Goal: Task Accomplishment & Management: Complete application form

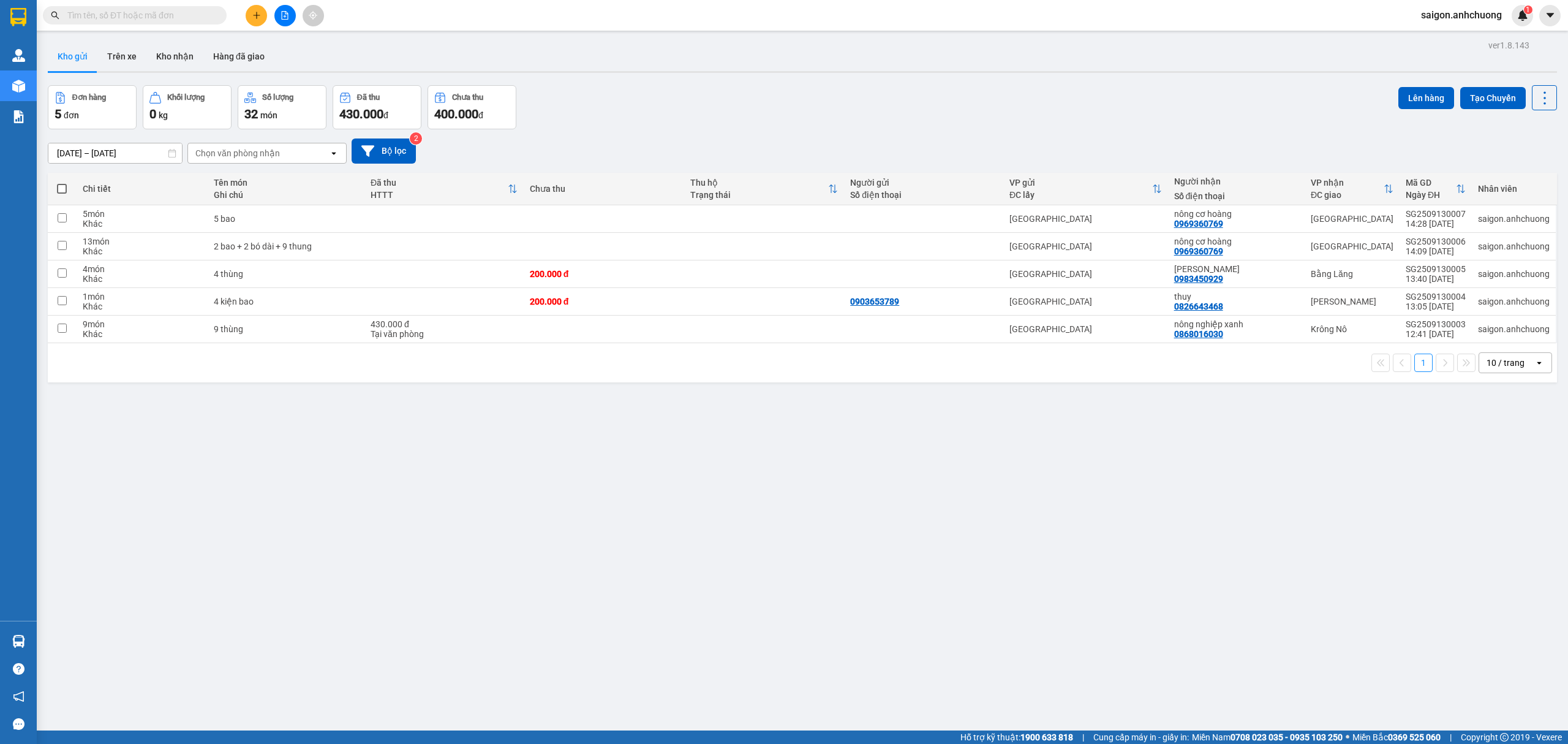
click at [246, 8] on div at bounding box center [285, 15] width 92 height 22
click at [251, 10] on button at bounding box center [256, 15] width 22 height 22
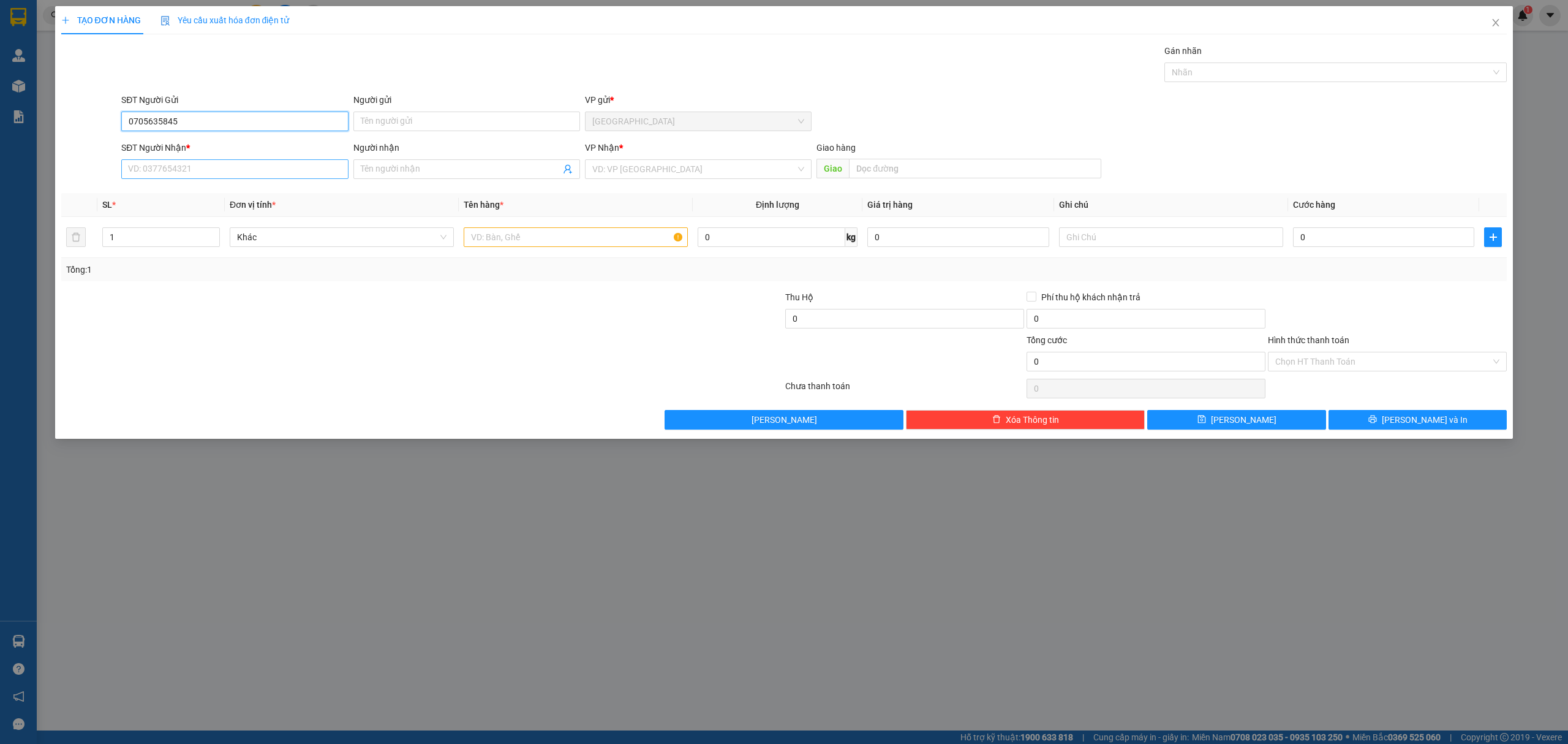
type input "0705635845"
drag, startPoint x: 265, startPoint y: 174, endPoint x: 258, endPoint y: 180, distance: 9.2
click at [263, 174] on input "SĐT Người Nhận *" at bounding box center [234, 169] width 226 height 20
drag, startPoint x: 218, startPoint y: 118, endPoint x: 17, endPoint y: 121, distance: 201.0
click at [17, 121] on div "TẠO ĐƠN HÀNG Yêu cầu xuất hóa đơn điện tử Transit Pickup Surcharge Ids Transit …" at bounding box center [784, 372] width 1568 height 744
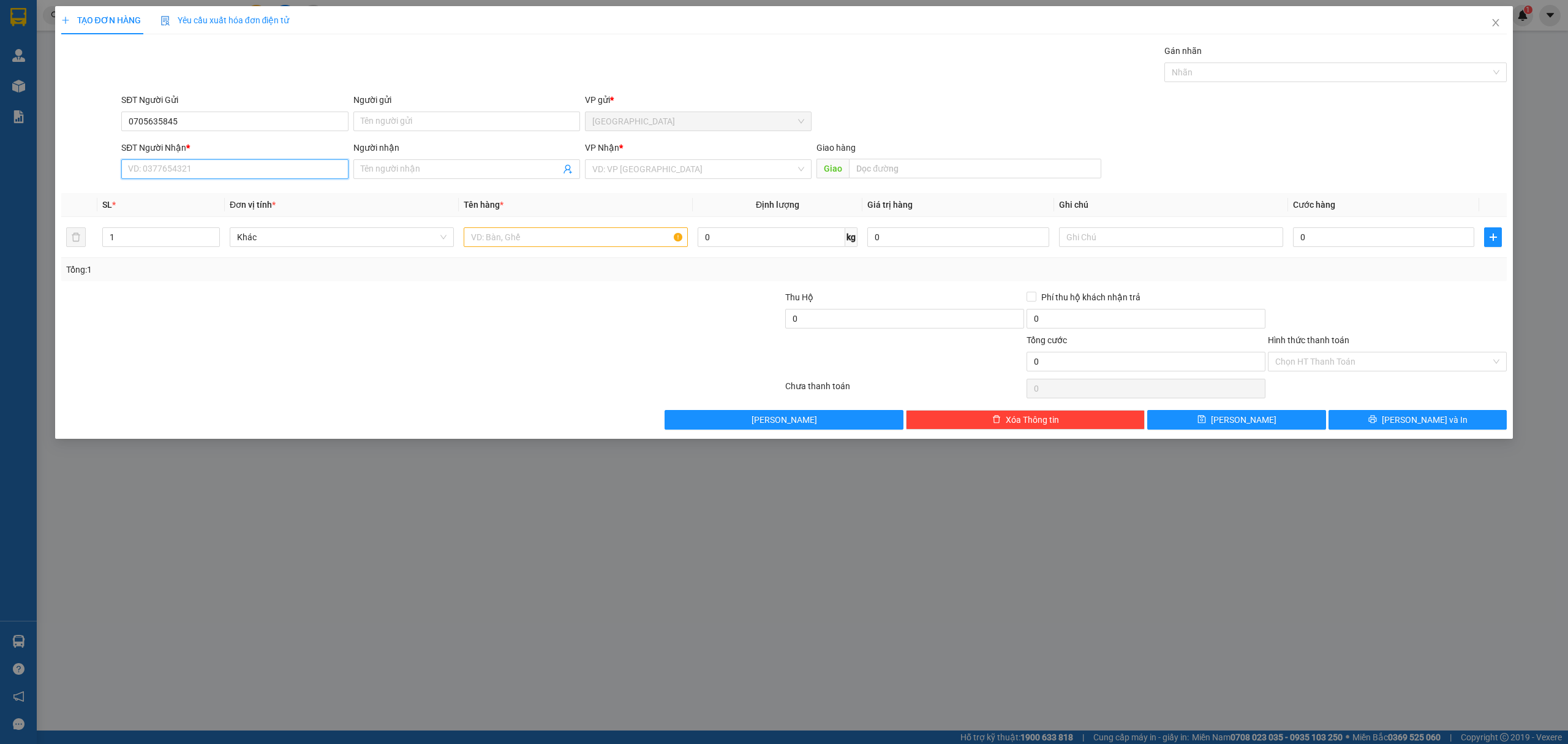
click at [196, 169] on input "SĐT Người Nhận *" at bounding box center [234, 169] width 226 height 20
paste input "0705635845"
type input "0705635845"
drag, startPoint x: 219, startPoint y: 123, endPoint x: 0, endPoint y: 123, distance: 219.0
click at [0, 123] on div "TẠO ĐƠN HÀNG Yêu cầu xuất hóa đơn điện tử Transit Pickup Surcharge Ids Transit …" at bounding box center [784, 372] width 1568 height 744
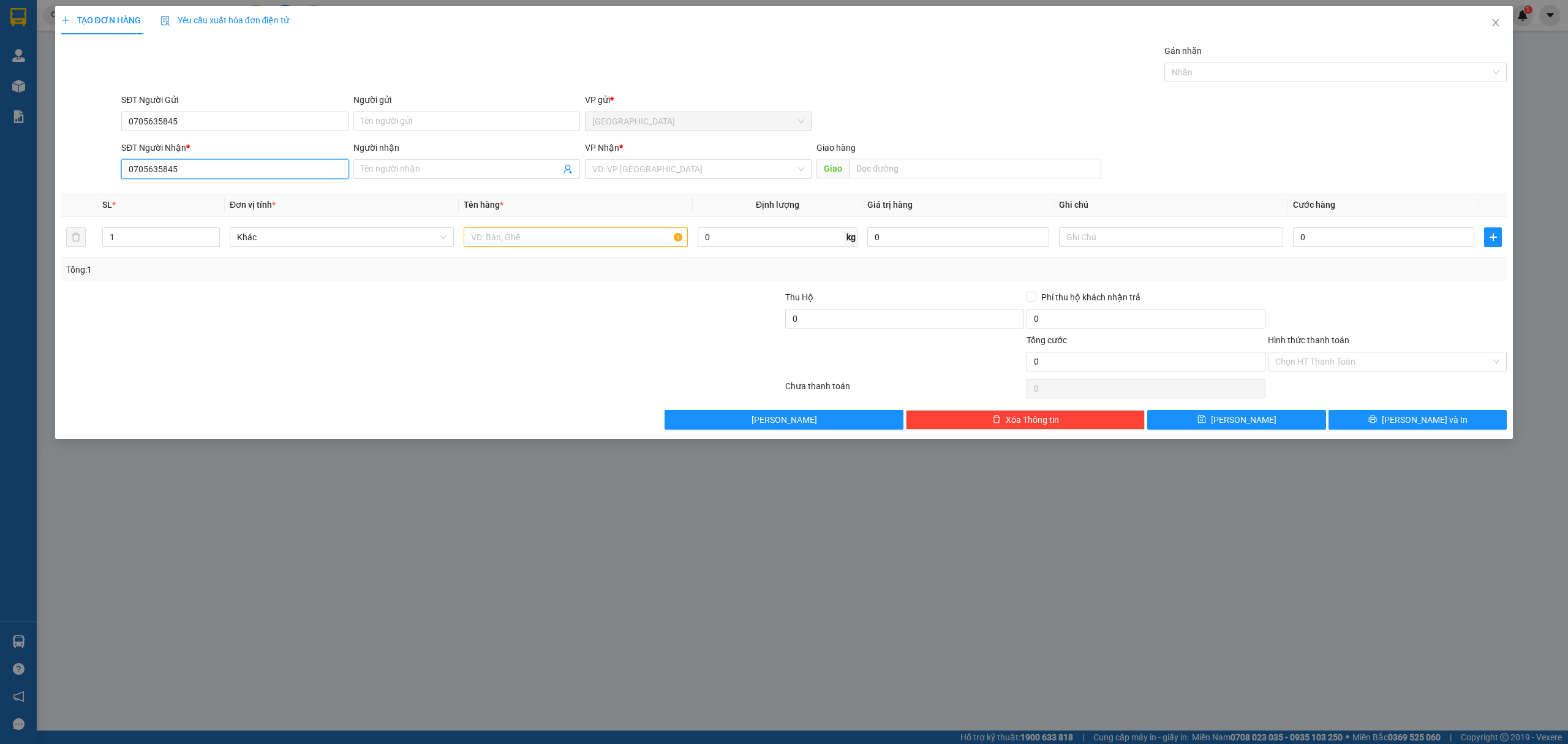
click at [207, 166] on input "0705635845" at bounding box center [234, 169] width 226 height 20
click at [224, 199] on div "0705635845 - Ntơr K Jer" at bounding box center [235, 194] width 212 height 13
type input "Ntơr K Jer"
drag, startPoint x: 229, startPoint y: 125, endPoint x: 0, endPoint y: 135, distance: 229.2
click at [0, 135] on div "TẠO ĐƠN HÀNG Yêu cầu xuất hóa đơn điện tử Transit Pickup Surcharge Ids Transit …" at bounding box center [784, 372] width 1568 height 744
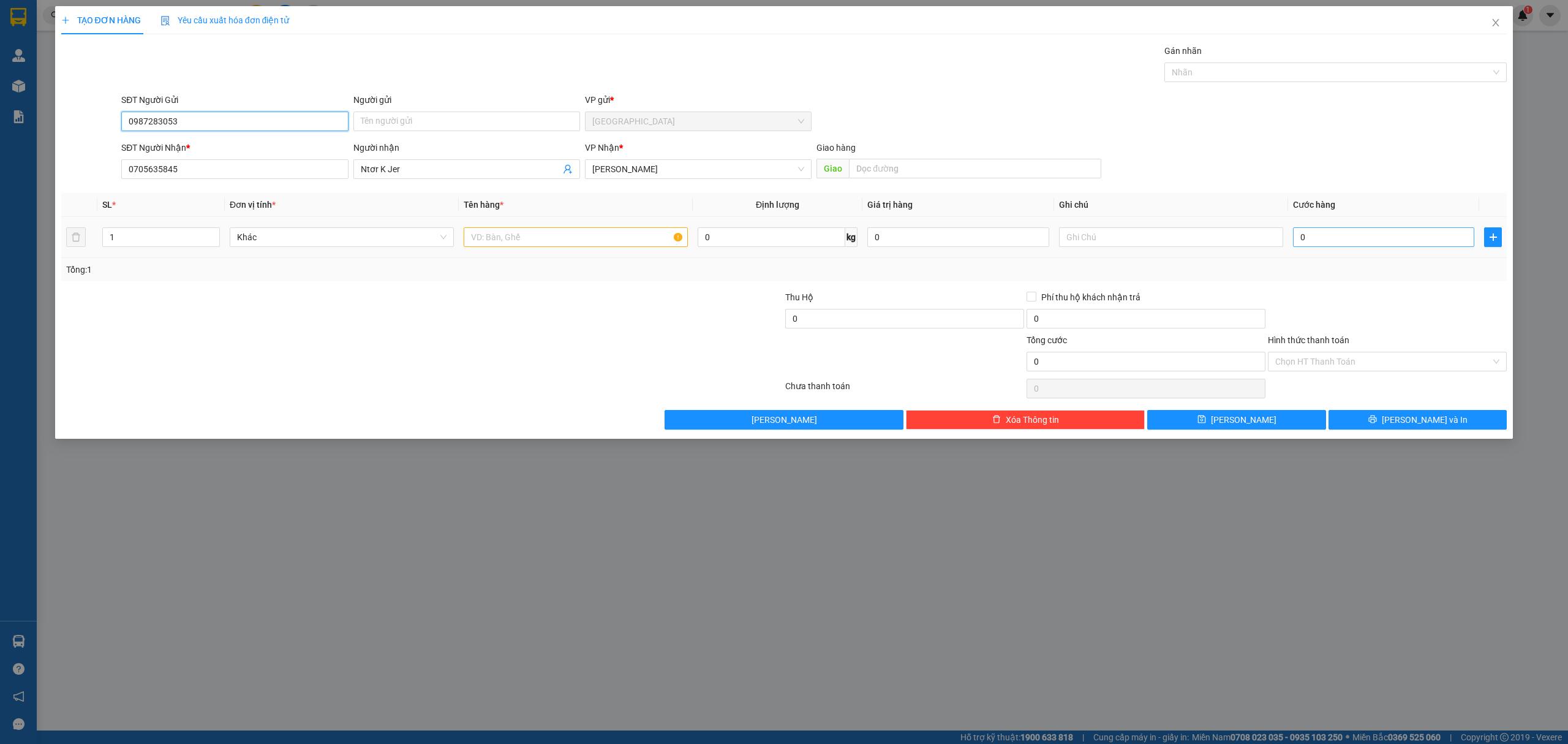
type input "0987283053"
click at [1342, 231] on input "0" at bounding box center [1383, 237] width 181 height 20
type input "1"
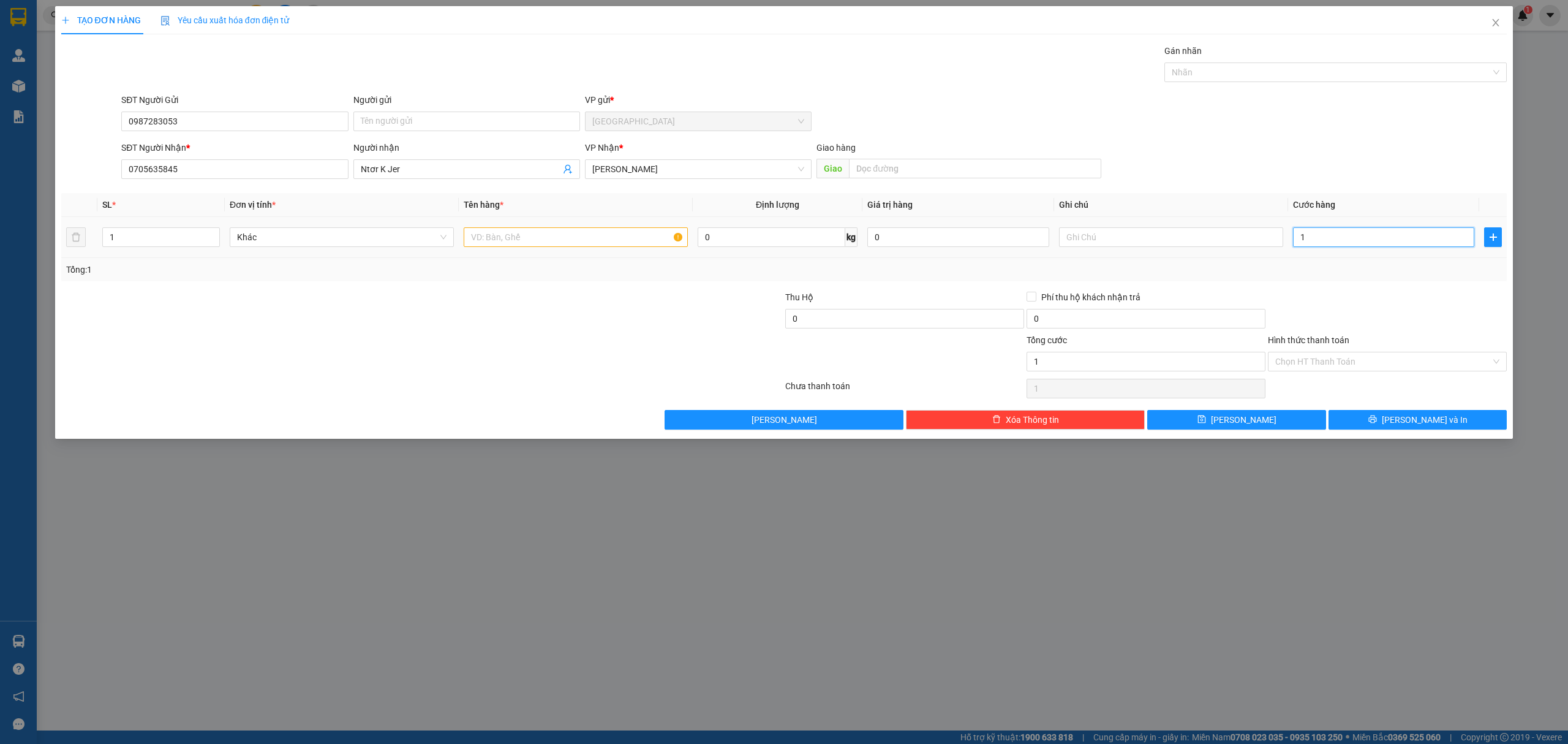
type input "10"
type input "100"
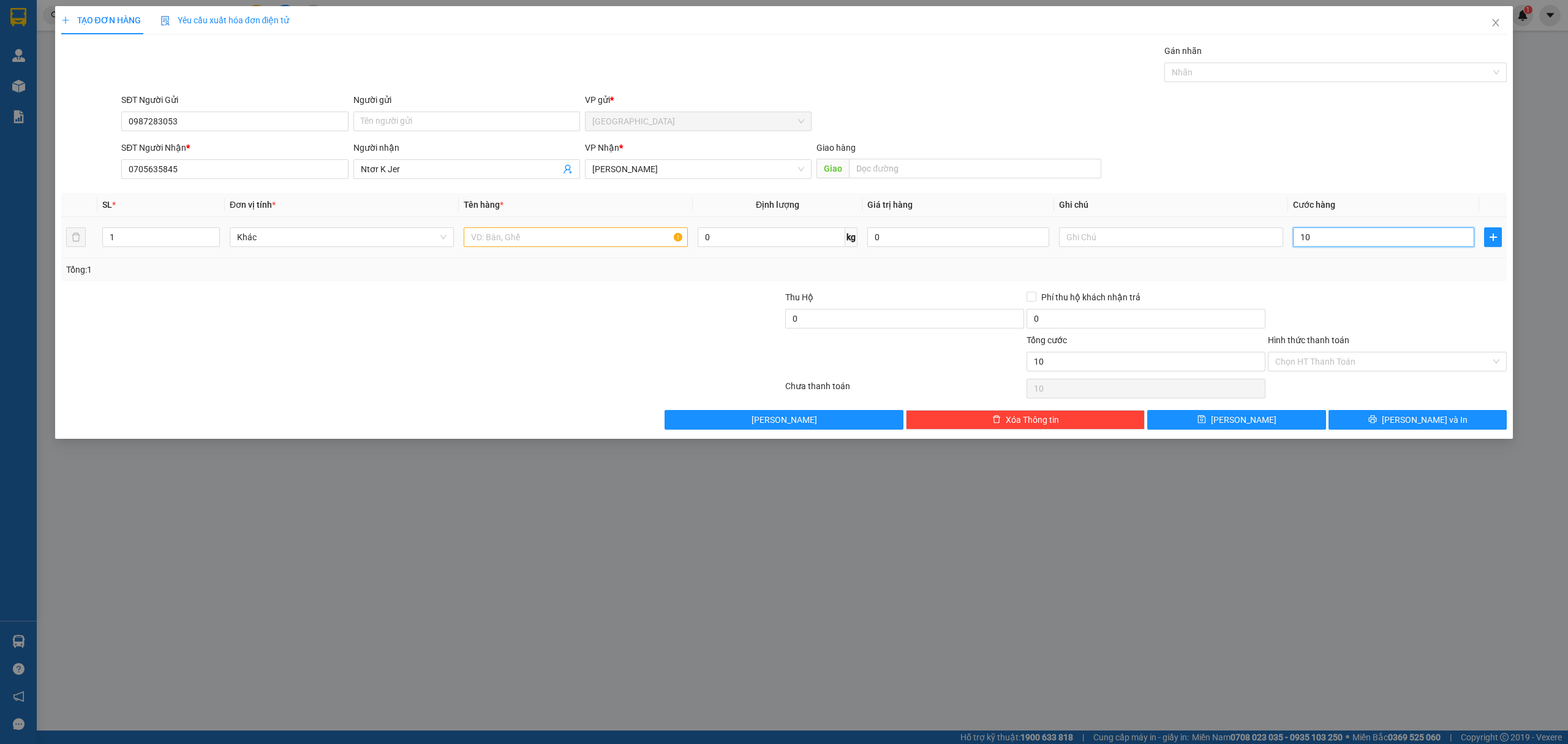
type input "100"
type input "1.000"
type input "10.000"
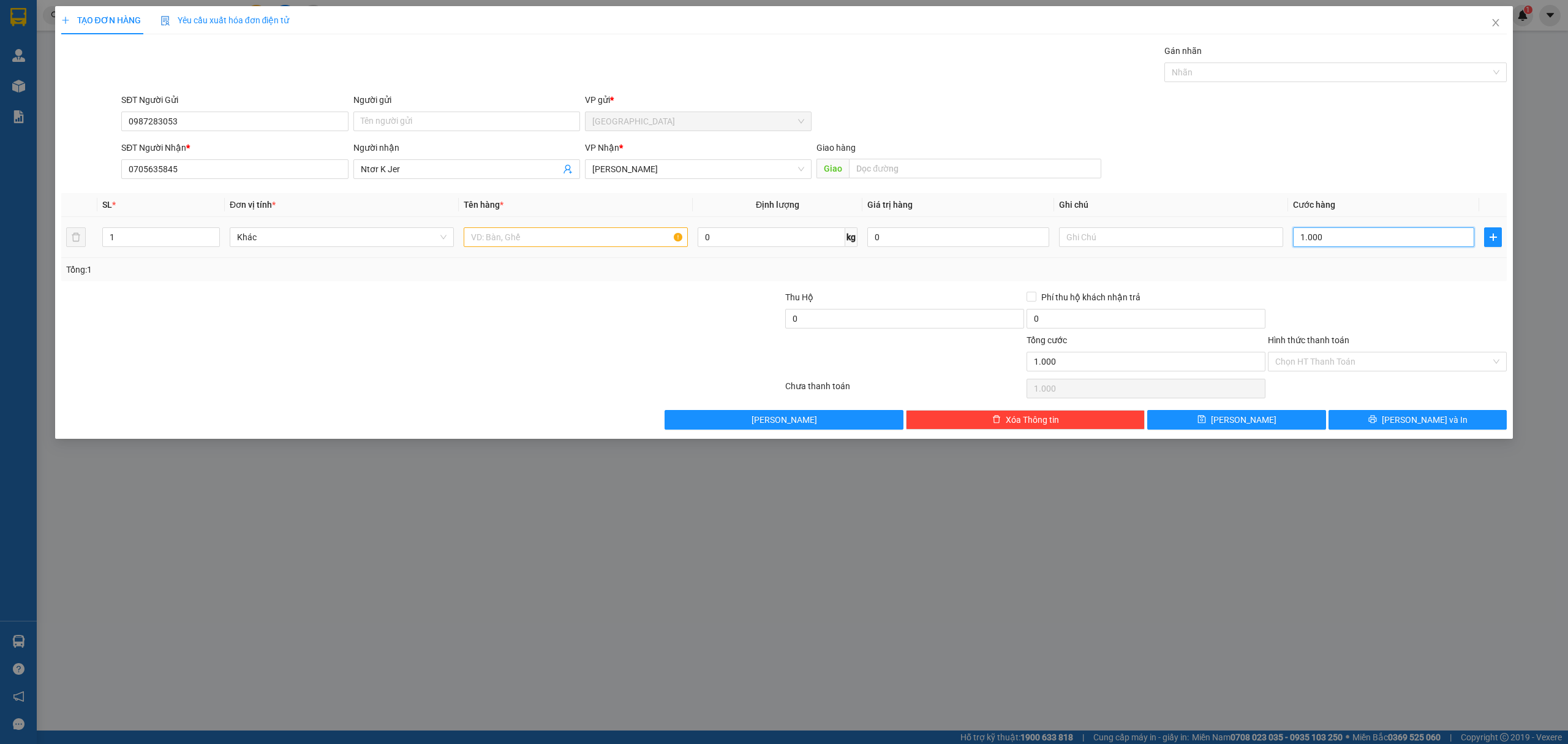
type input "10.000"
type input "100.000"
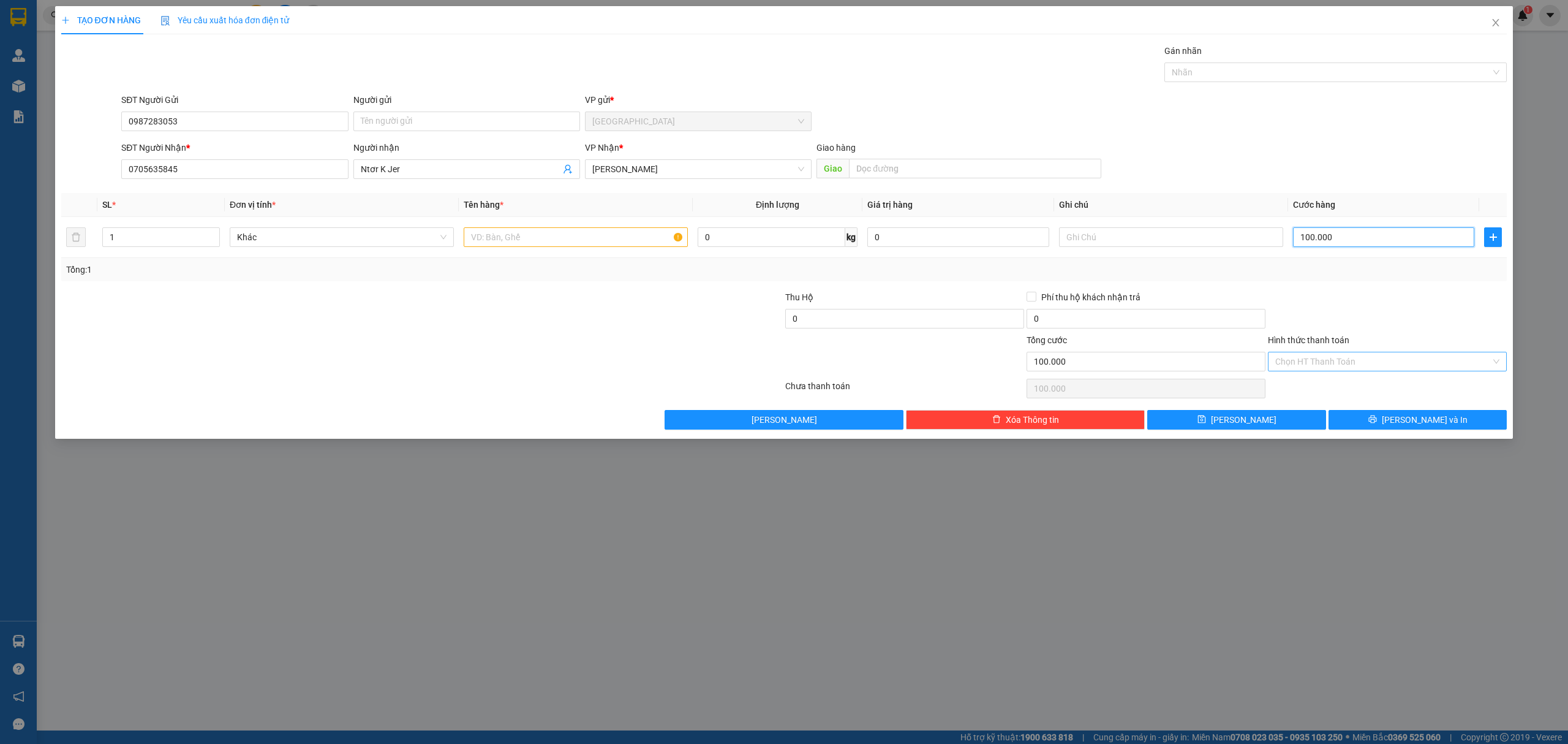
type input "100.000"
click at [1340, 369] on input "Hình thức thanh toán" at bounding box center [1383, 362] width 216 height 18
click at [1335, 388] on div "Tại văn phòng" at bounding box center [1387, 387] width 224 height 13
type input "0"
click at [1458, 430] on button "[PERSON_NAME] và In" at bounding box center [1418, 419] width 179 height 20
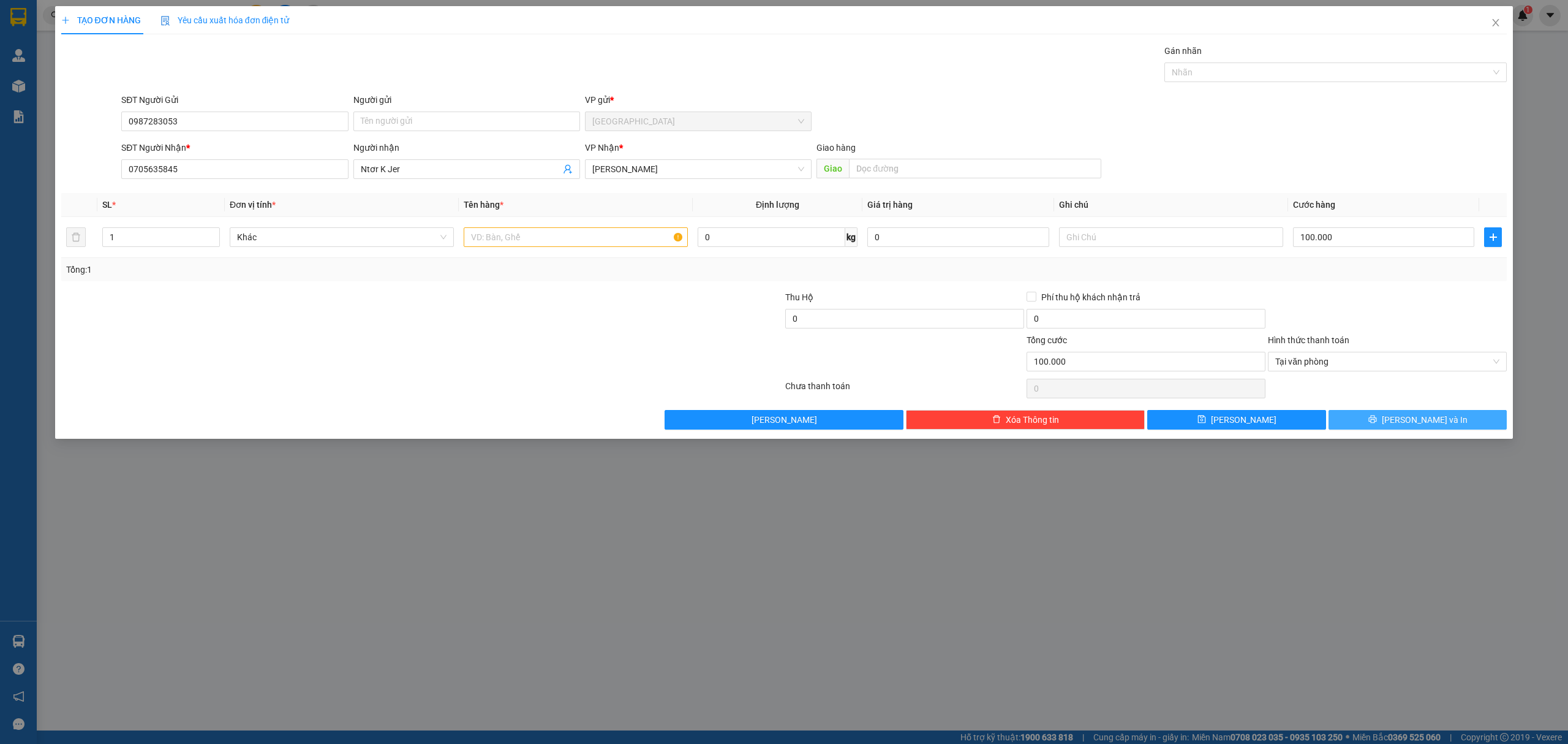
click at [1420, 423] on span "[PERSON_NAME] và In" at bounding box center [1424, 419] width 86 height 13
click at [572, 247] on input "text" at bounding box center [576, 237] width 224 height 20
type input "1 thùng xốp"
click at [1439, 425] on span "[PERSON_NAME] và In" at bounding box center [1424, 419] width 86 height 13
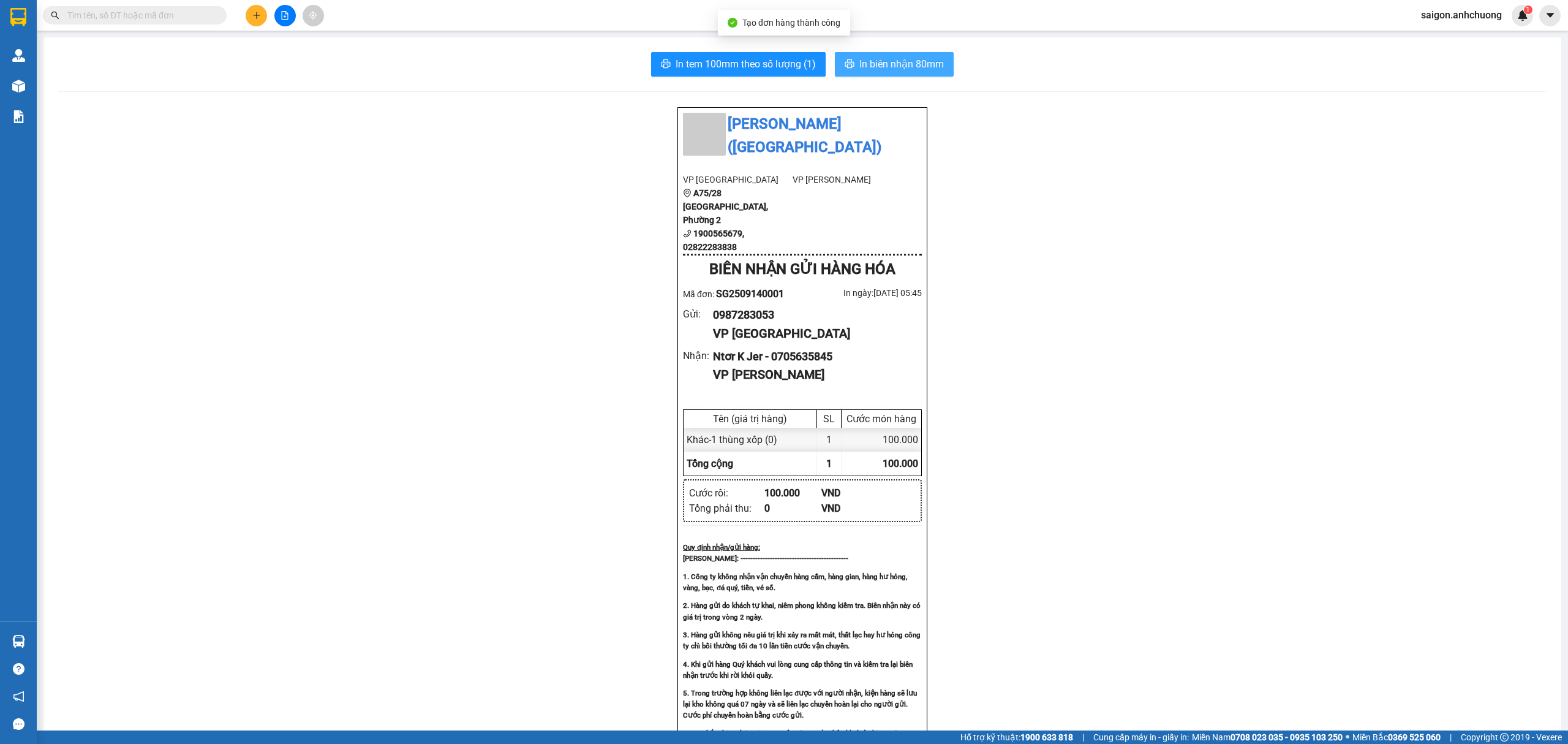
click at [897, 72] on span "In biên nhận 80mm" at bounding box center [901, 64] width 84 height 15
click at [691, 74] on button "In tem 100mm theo số lượng (1)" at bounding box center [738, 64] width 175 height 24
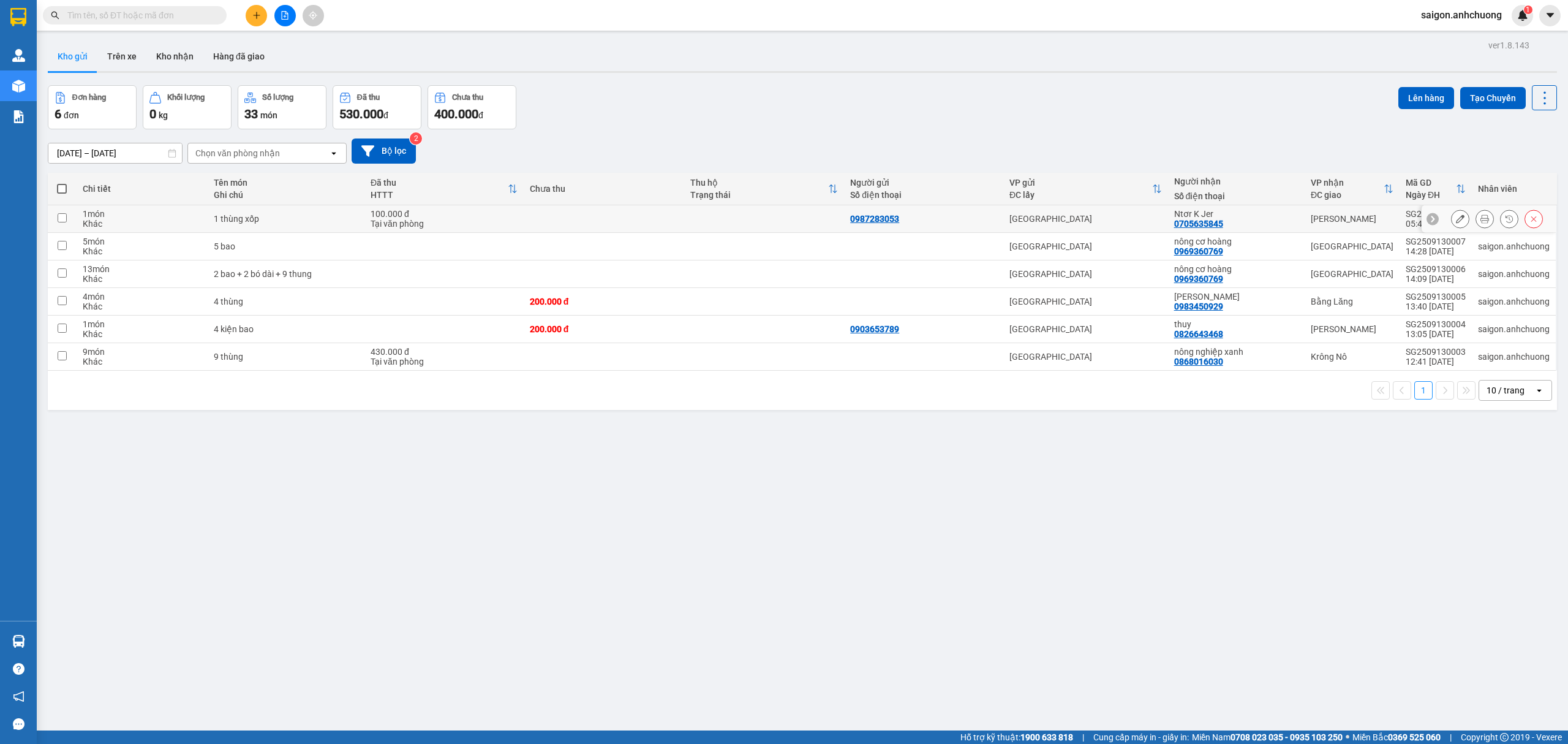
click at [350, 212] on td "1 thùng xốp" at bounding box center [285, 219] width 157 height 28
checkbox input "true"
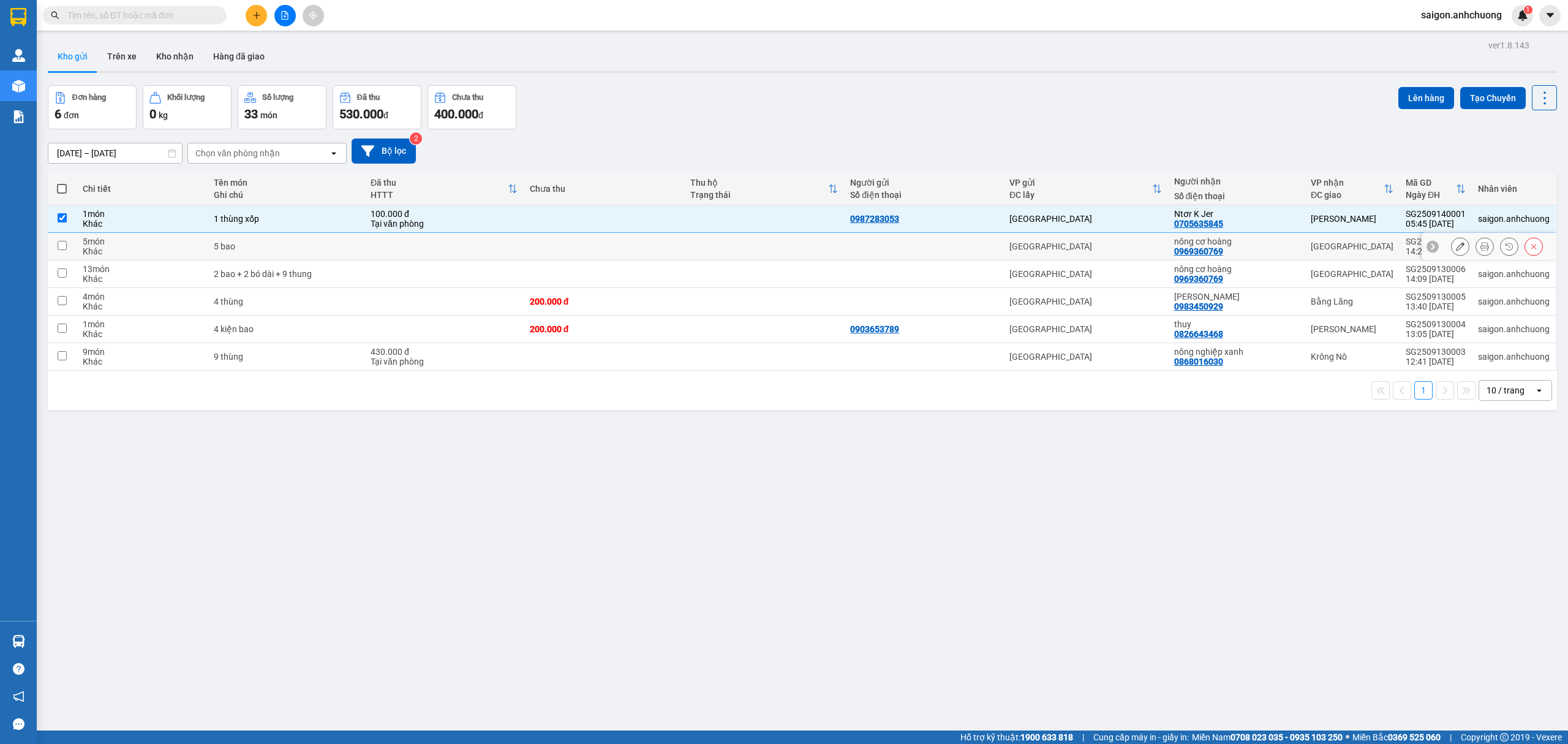
click at [351, 245] on div "5 bao" at bounding box center [286, 247] width 145 height 10
checkbox input "true"
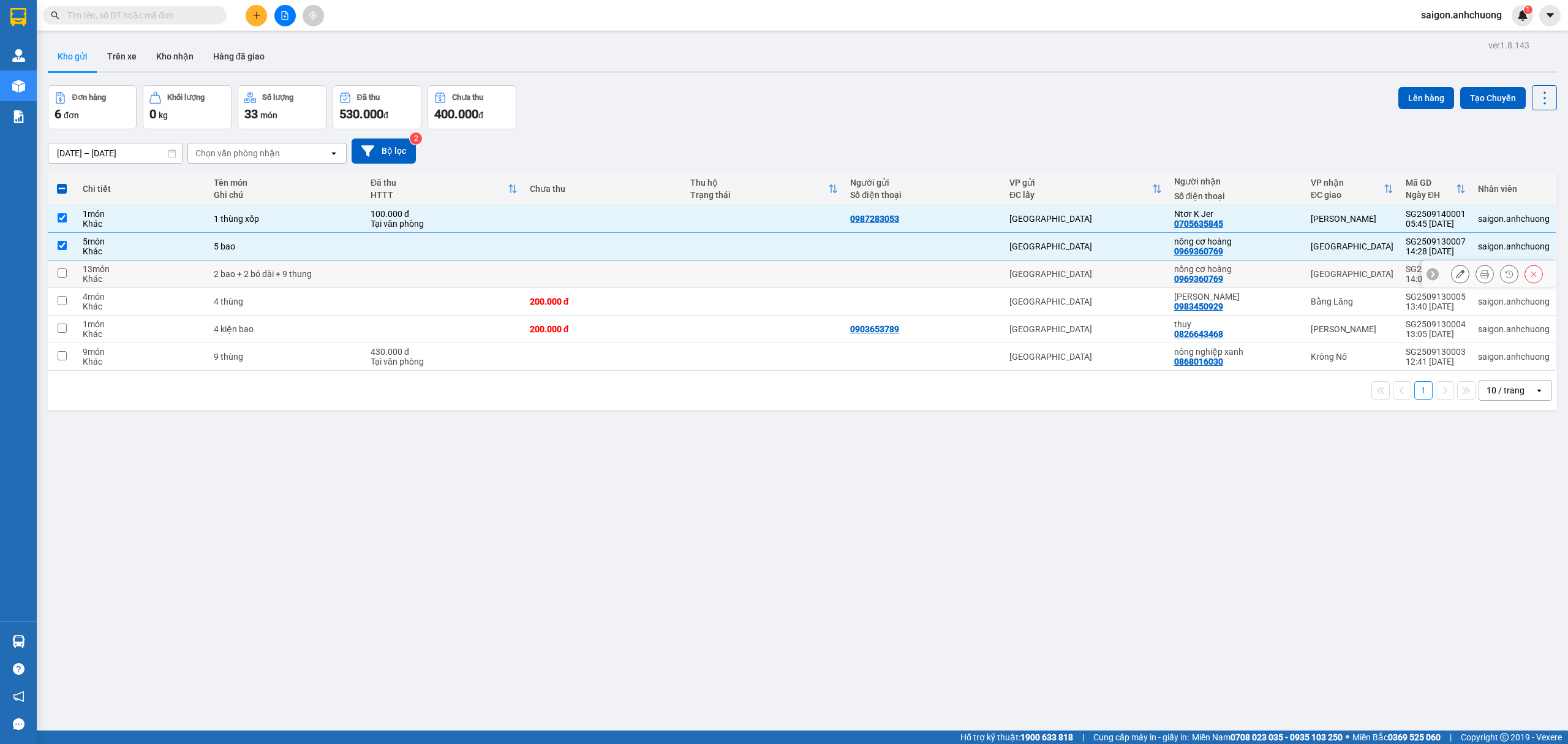
click at [356, 276] on div "2 bao + 2 bó dài + 9 thung" at bounding box center [286, 274] width 145 height 10
checkbox input "true"
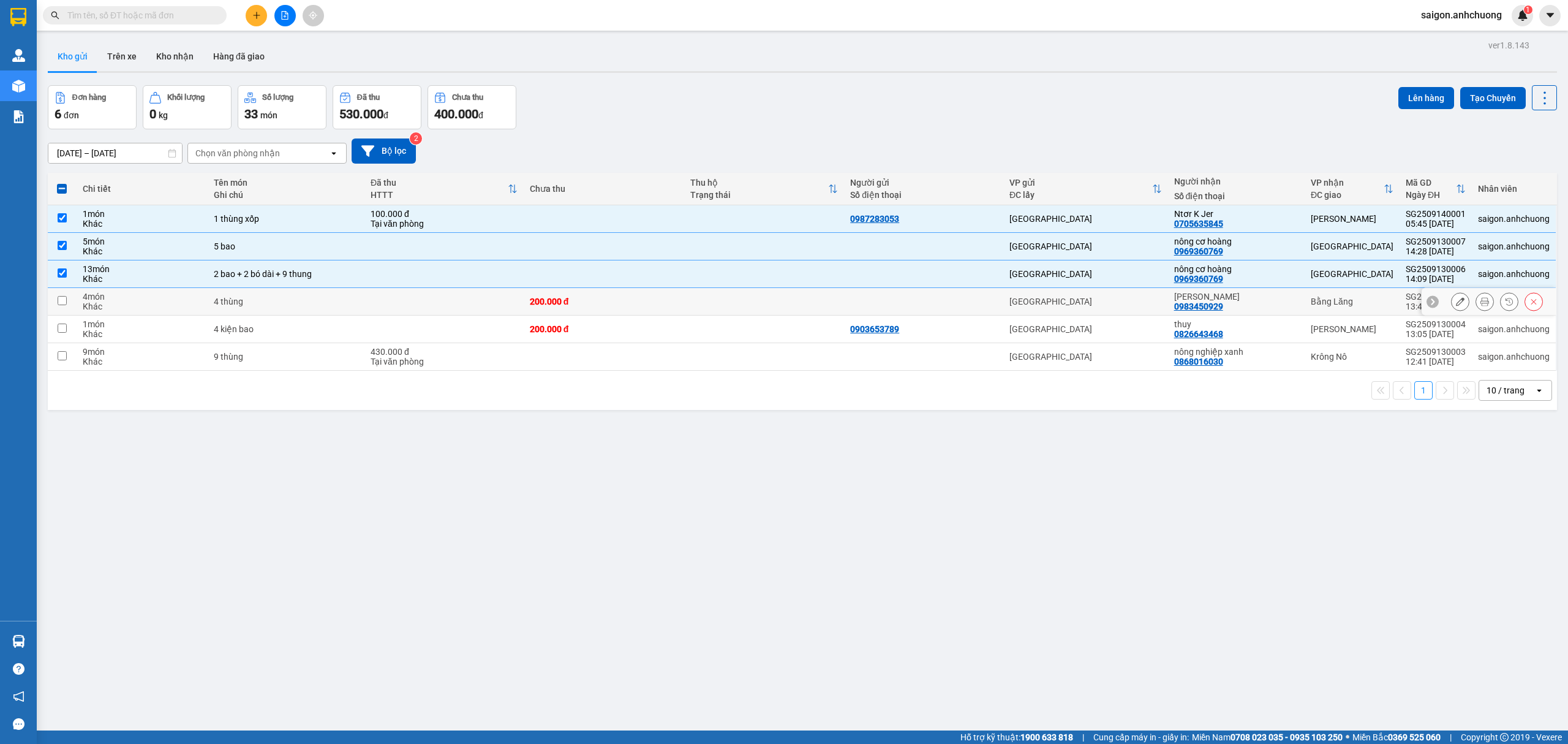
drag, startPoint x: 361, startPoint y: 312, endPoint x: 343, endPoint y: 344, distance: 36.7
click at [361, 312] on td "4 thùng" at bounding box center [285, 302] width 157 height 28
checkbox input "true"
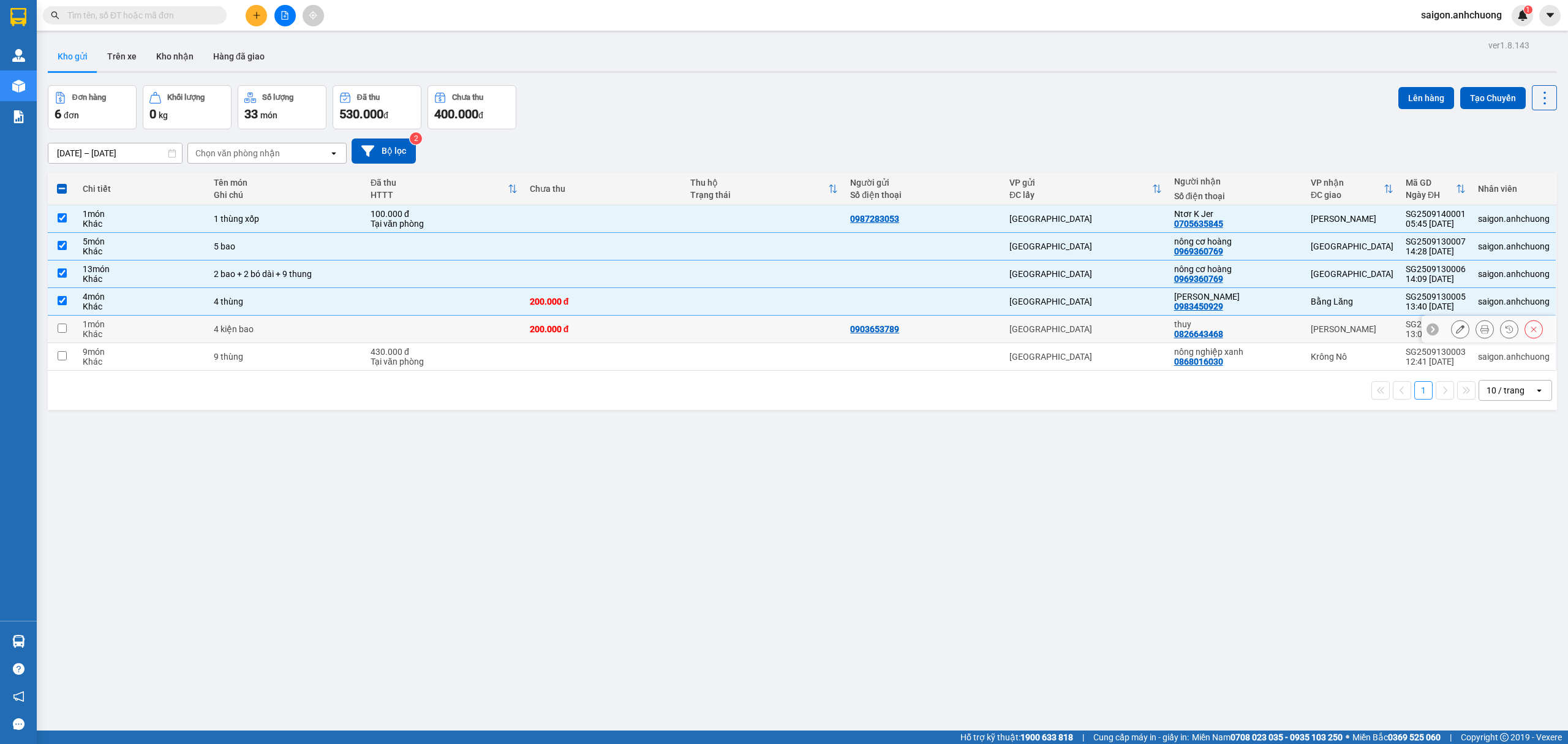
click at [344, 329] on div "4 kiện bao" at bounding box center [286, 329] width 145 height 10
checkbox input "true"
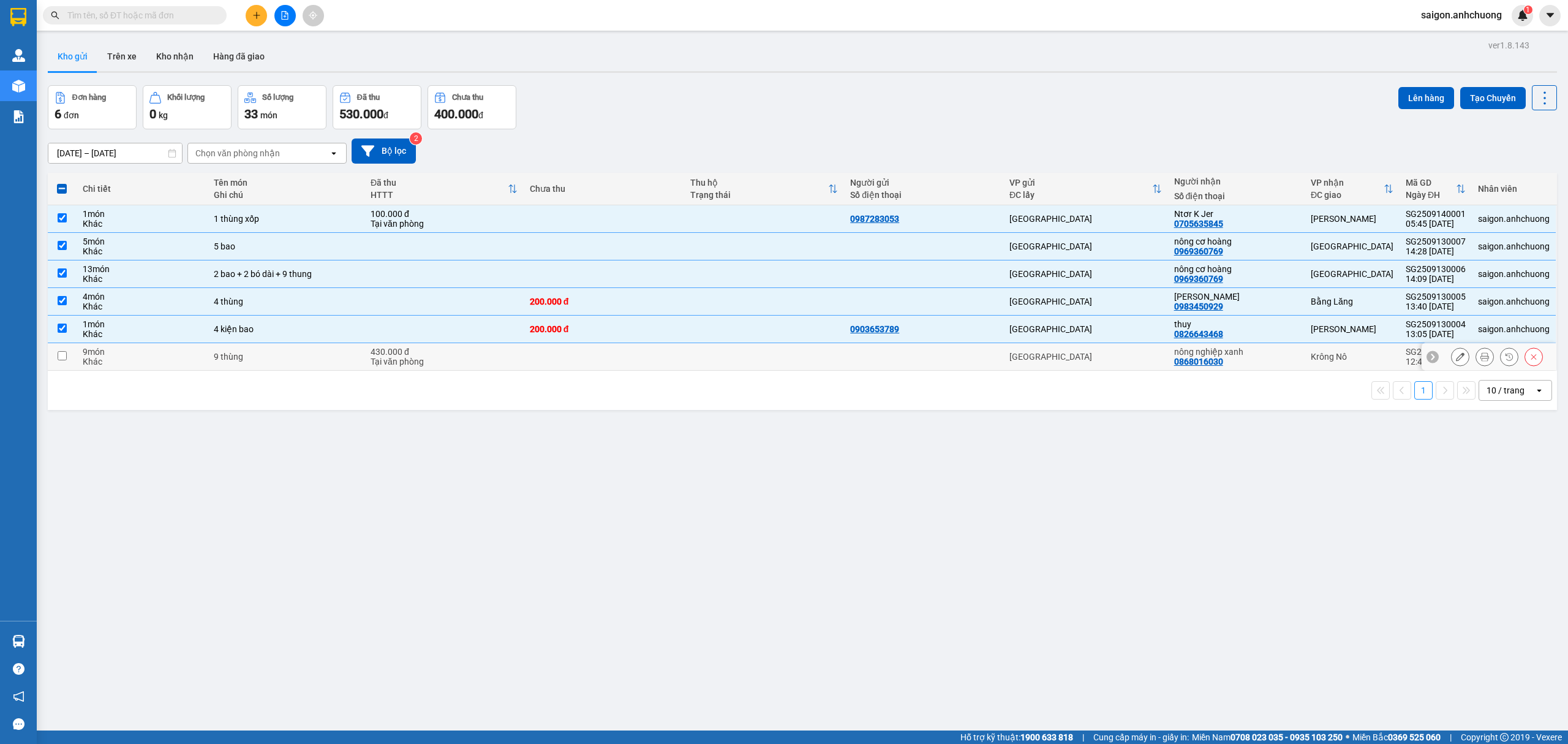
click at [334, 362] on div "9 thùng" at bounding box center [286, 357] width 145 height 10
checkbox input "true"
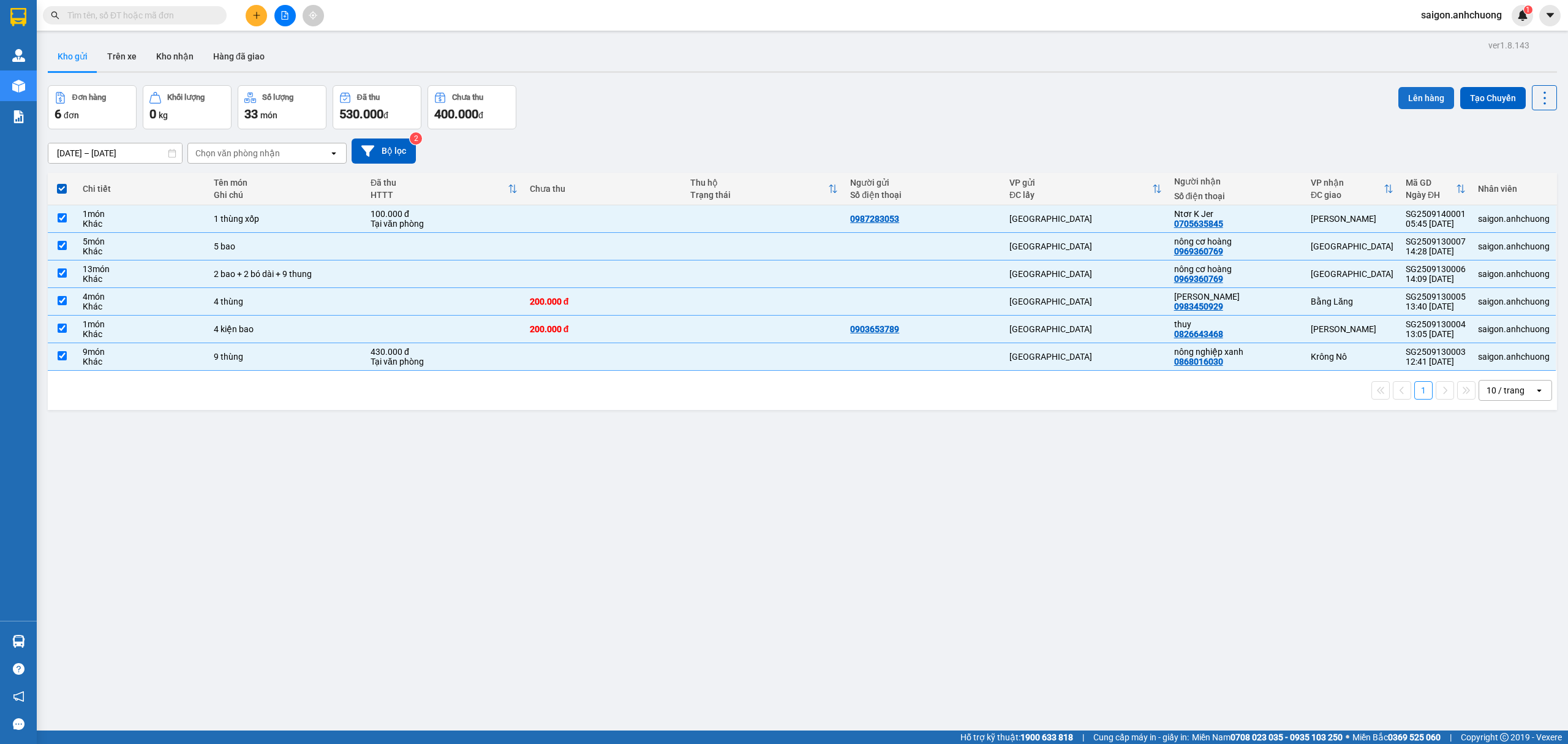
click at [1427, 107] on button "Lên hàng" at bounding box center [1426, 98] width 56 height 22
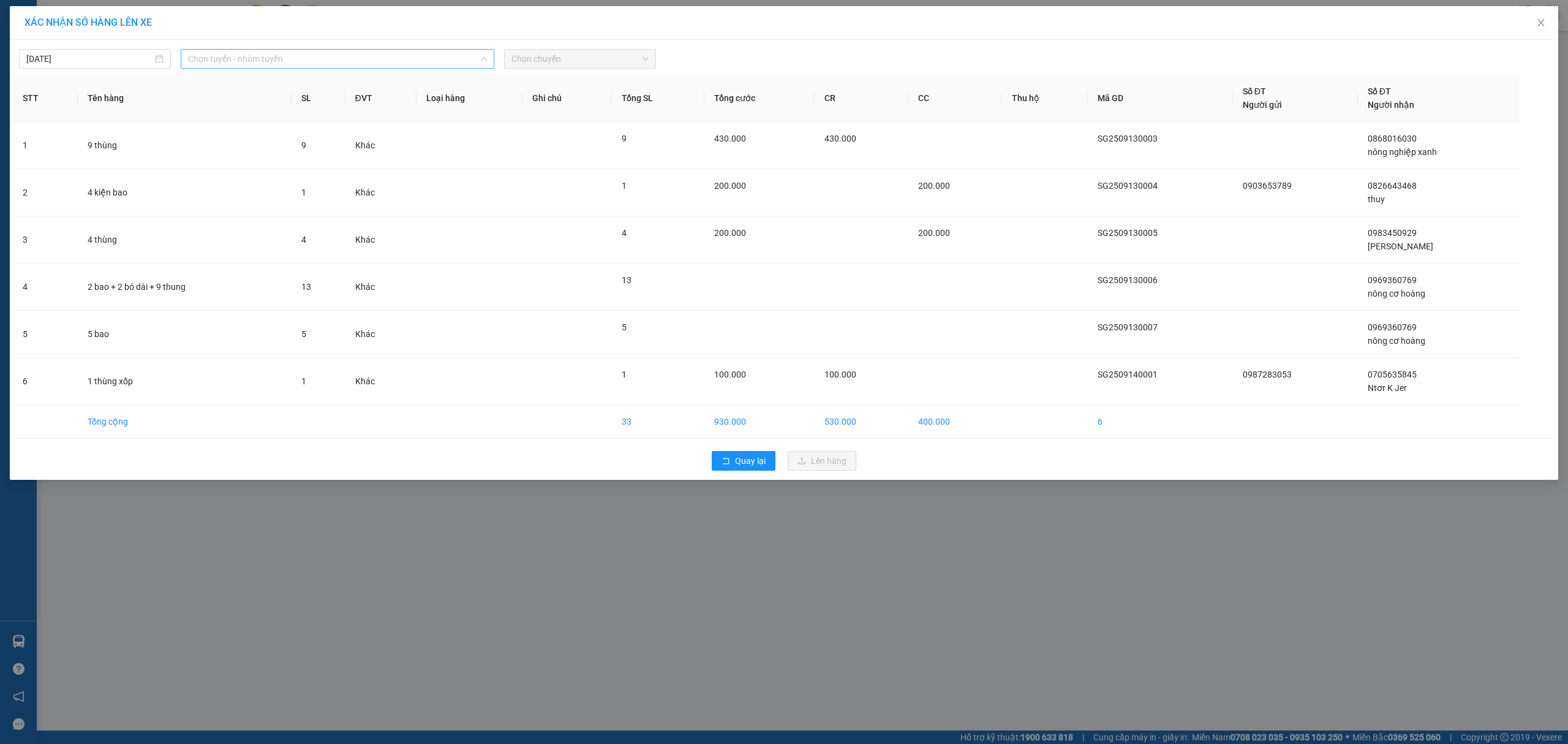
click at [358, 63] on span "Chọn tuyến - nhóm tuyến" at bounding box center [337, 59] width 299 height 18
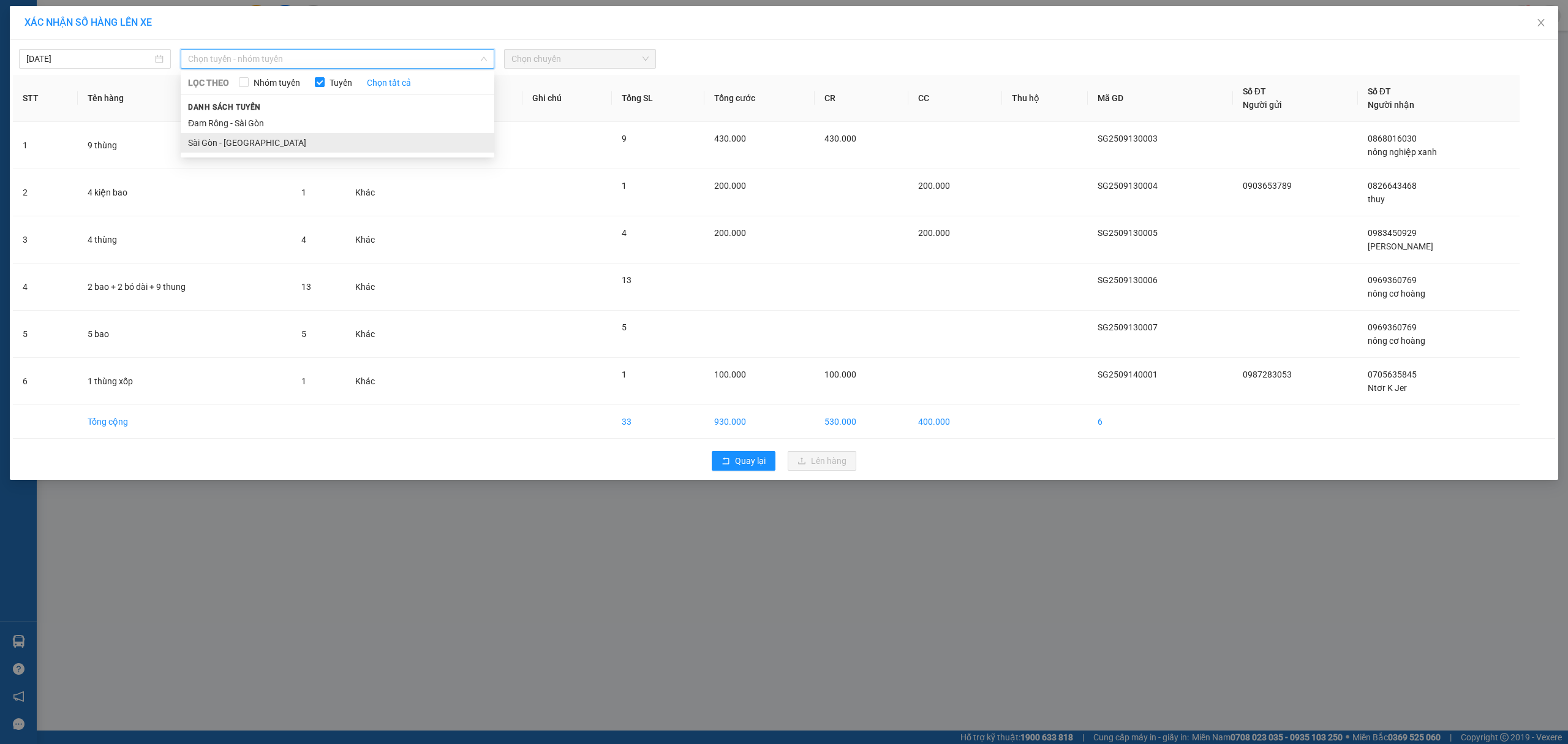
click at [260, 140] on li "Sài Gòn - [GEOGRAPHIC_DATA]" at bounding box center [337, 143] width 313 height 20
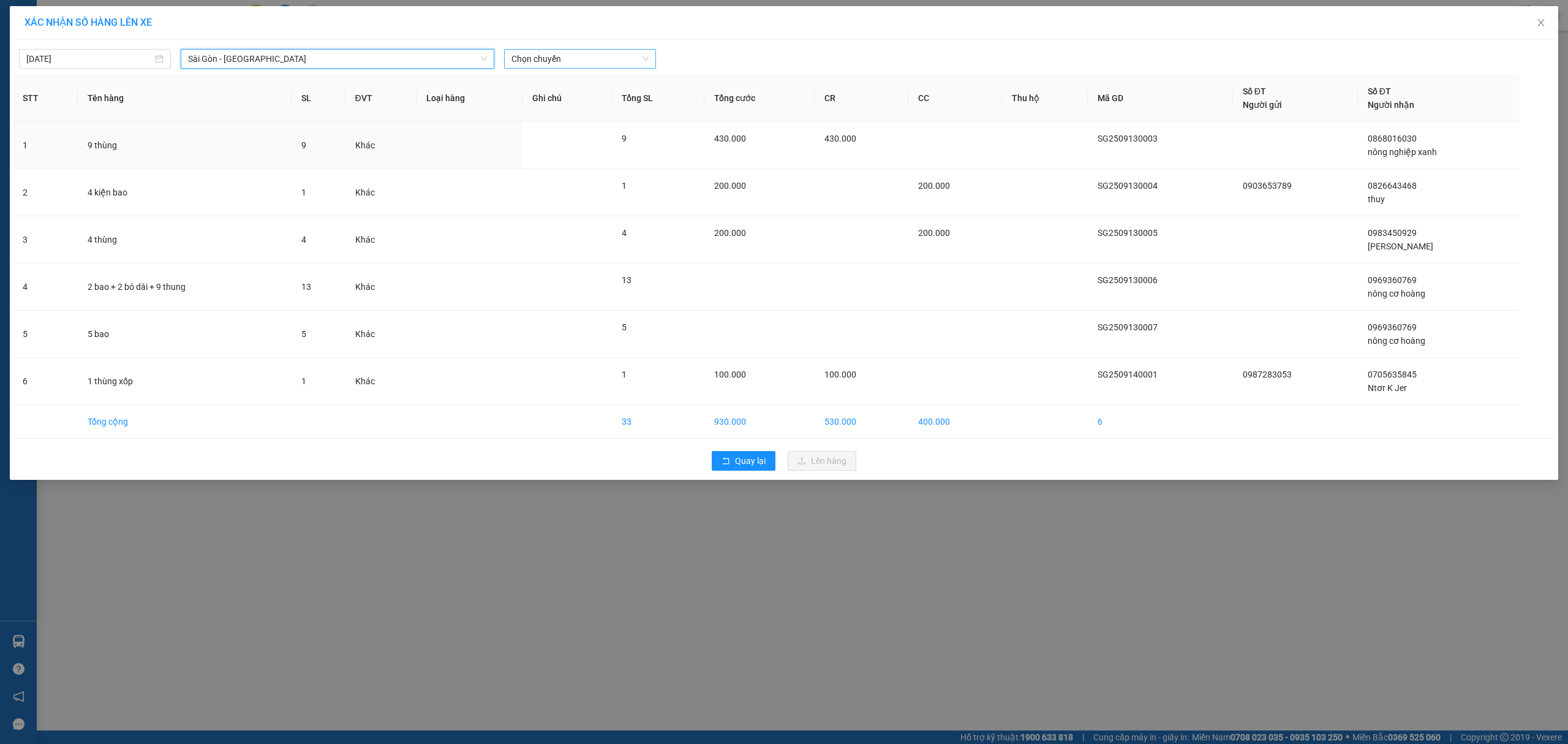
click at [569, 59] on span "Chọn chuyến" at bounding box center [579, 59] width 137 height 18
click at [547, 120] on div "07:01 (TC)" at bounding box center [558, 122] width 95 height 13
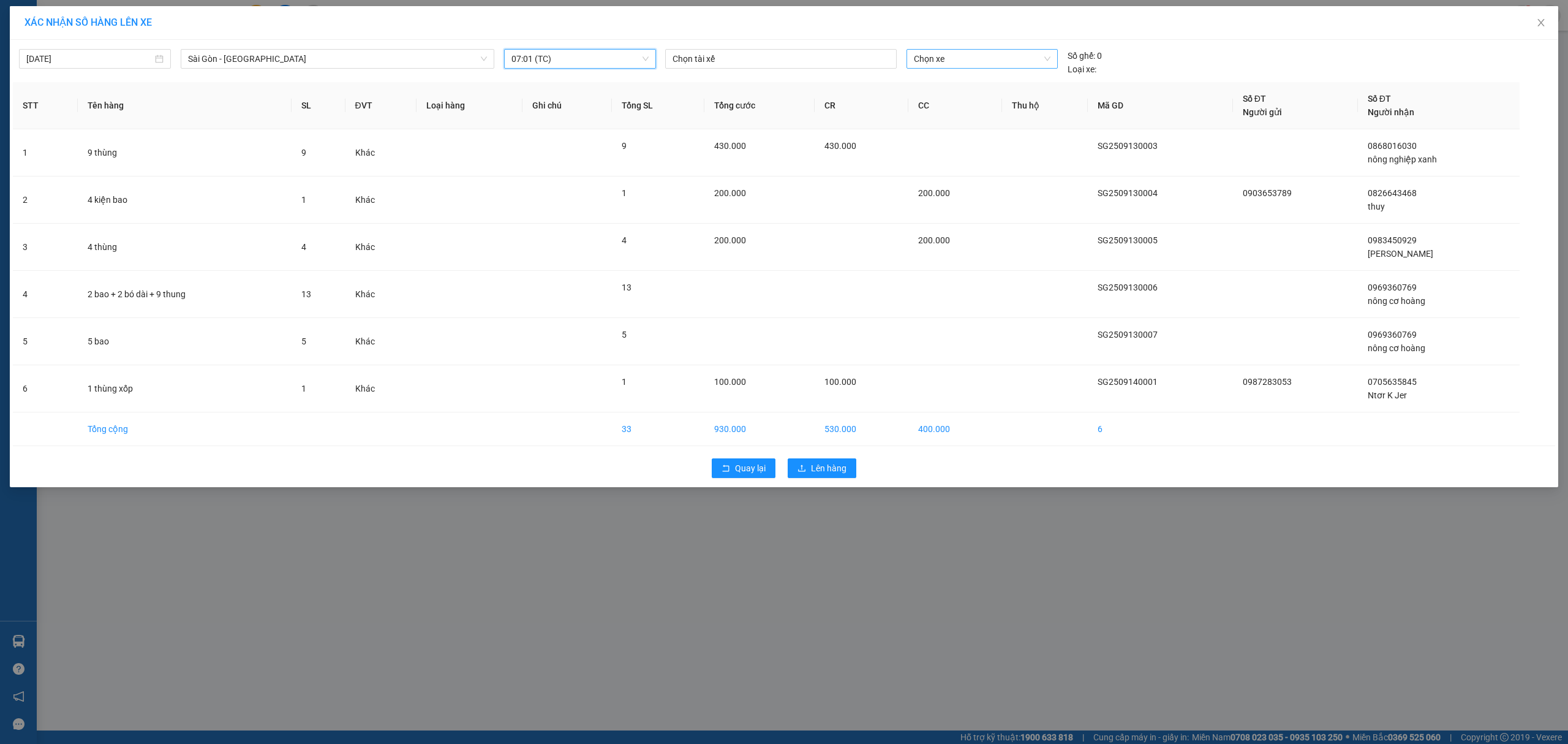
click at [959, 55] on span "Chọn xe" at bounding box center [982, 59] width 136 height 18
click at [968, 162] on div "50H-29.456" at bounding box center [982, 162] width 136 height 13
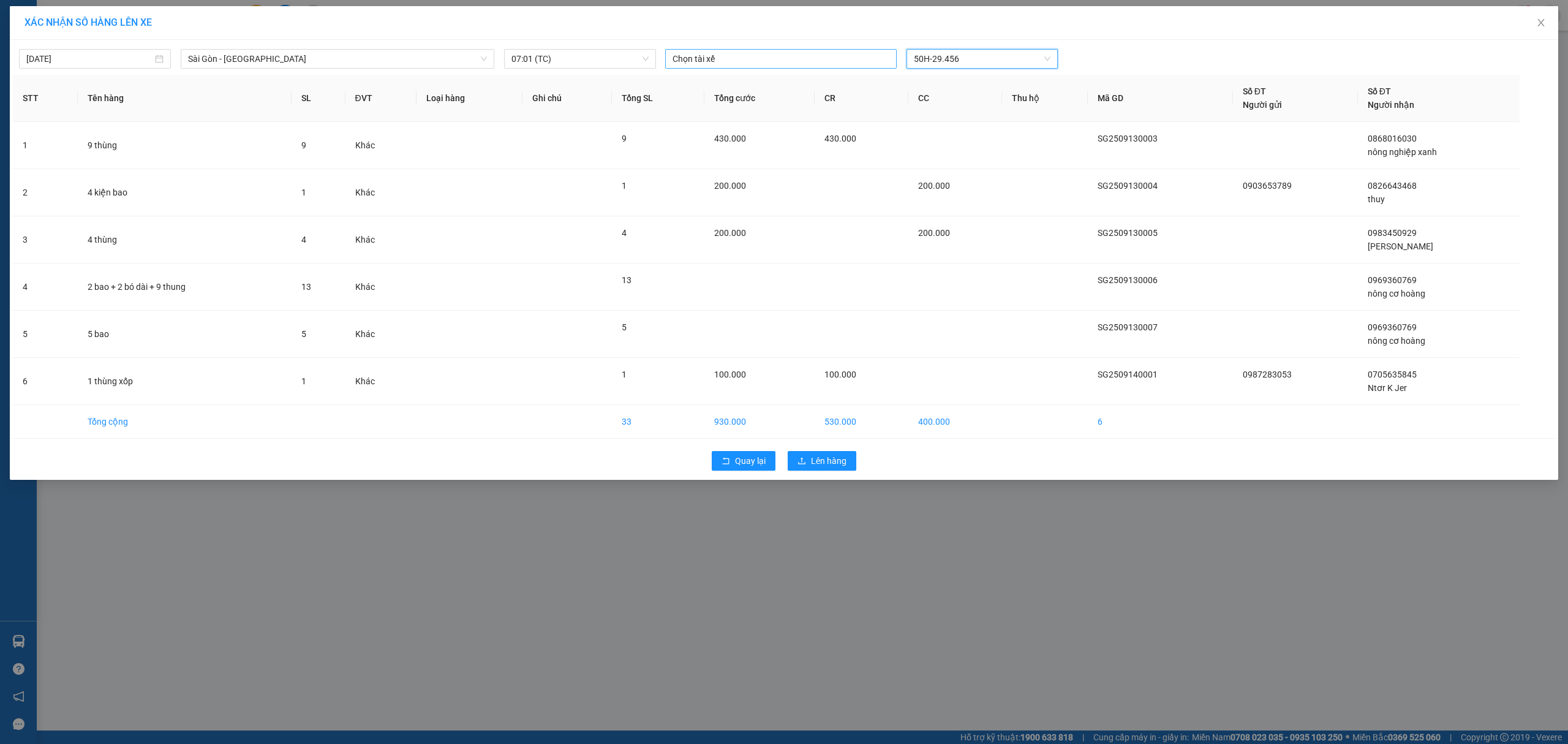
click at [753, 54] on div at bounding box center [781, 59] width 226 height 15
click at [592, 54] on span "07:01 (TC)" at bounding box center [579, 59] width 137 height 18
click at [818, 462] on span "Lên hàng" at bounding box center [829, 460] width 36 height 13
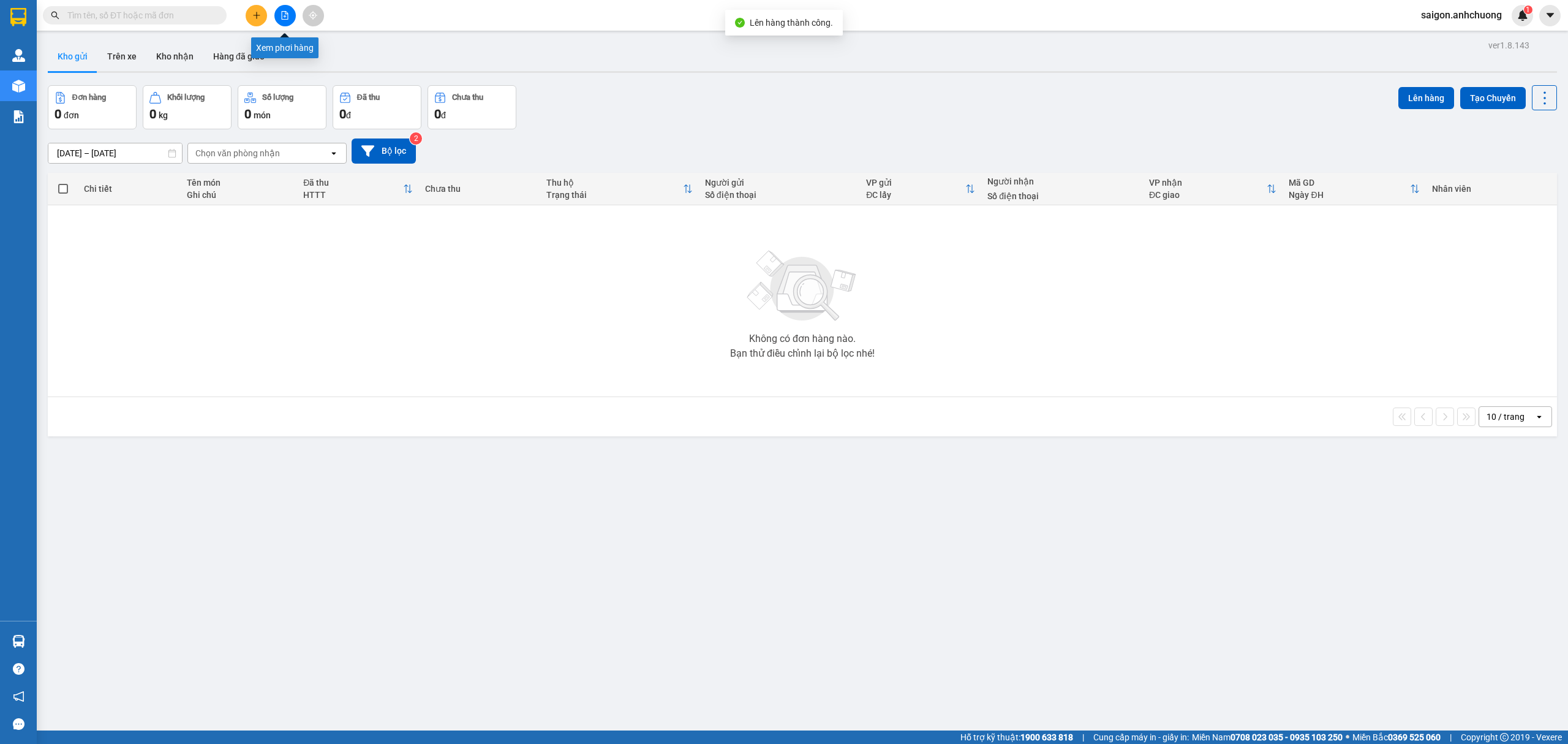
click at [283, 8] on button at bounding box center [285, 15] width 22 height 22
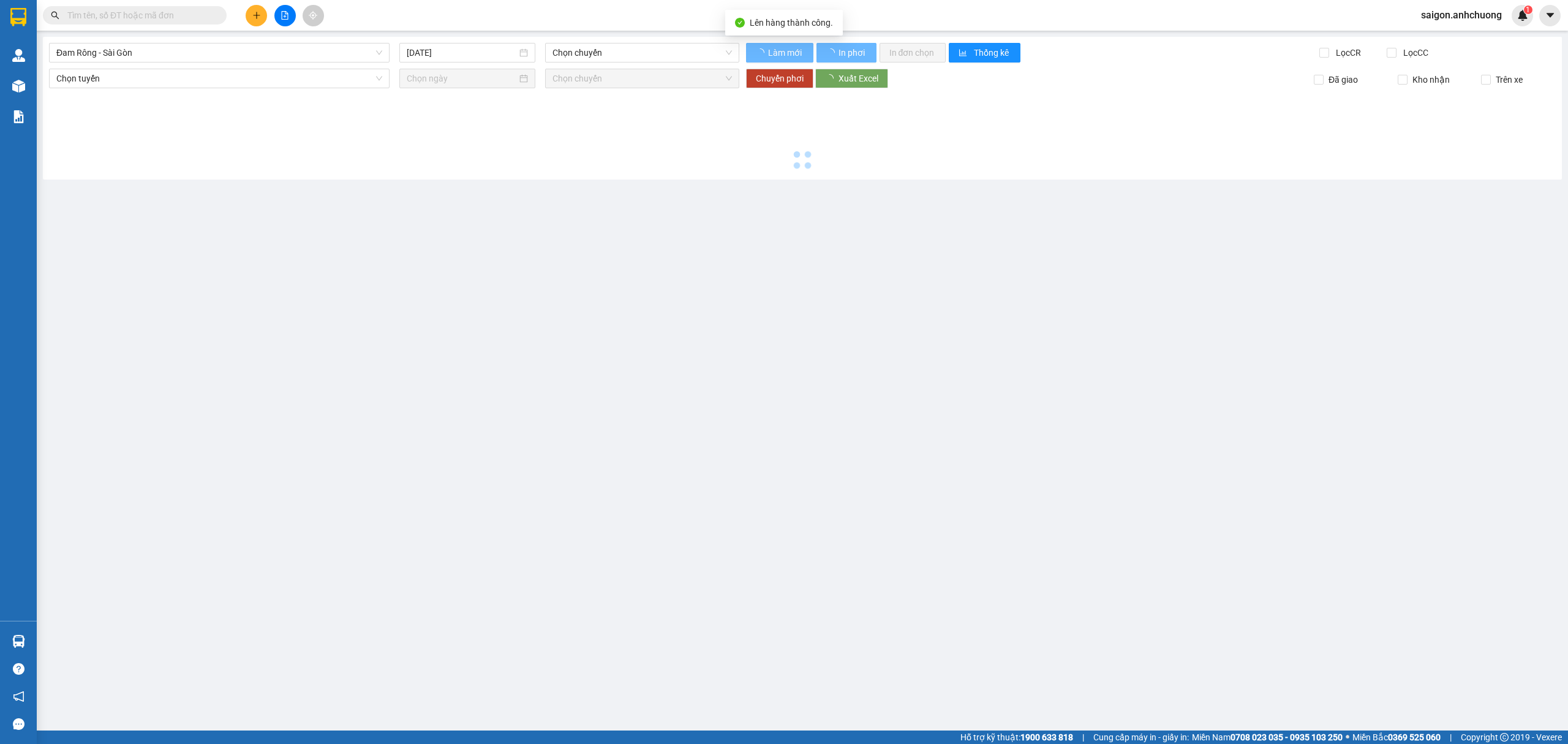
type input "[DATE]"
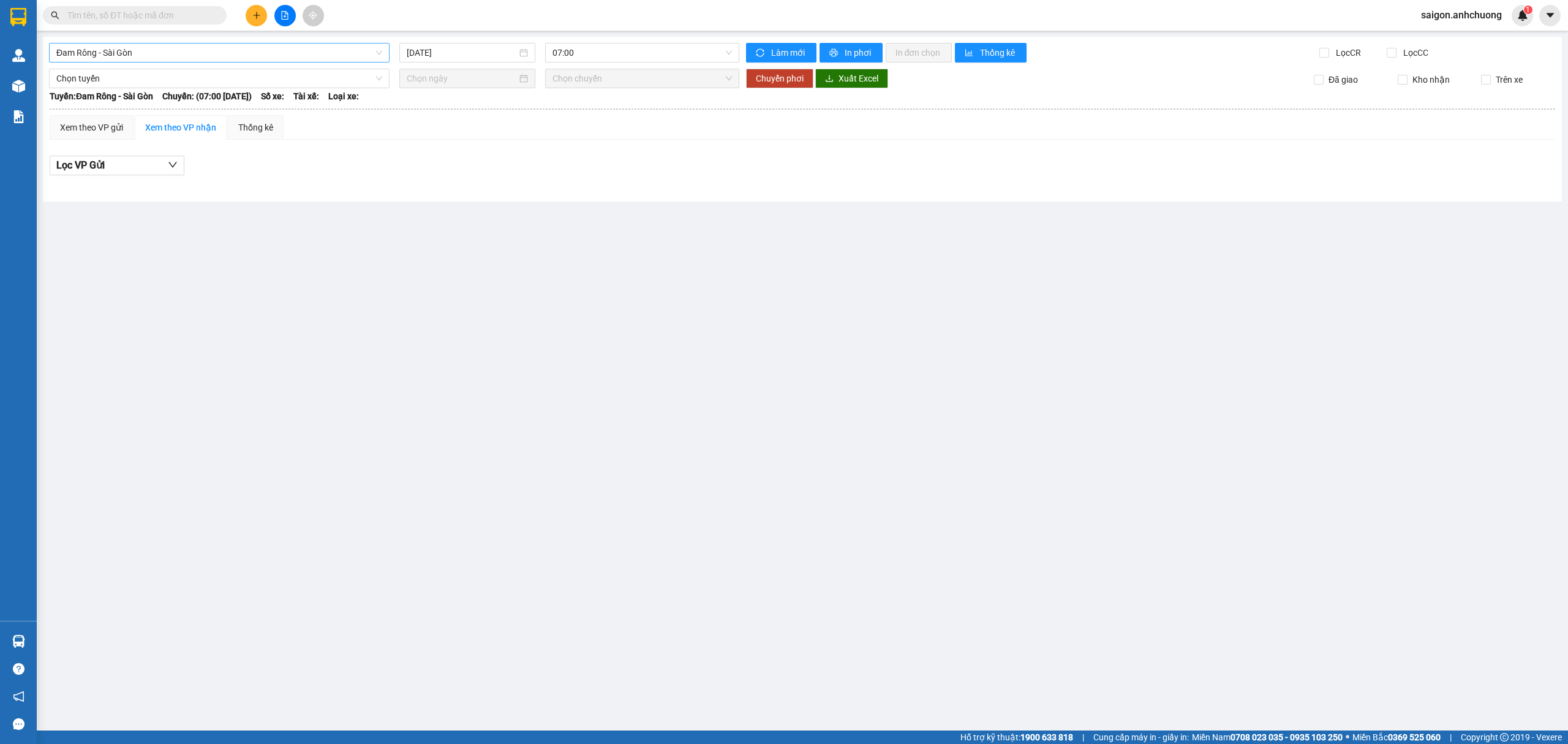
click at [196, 54] on span "Đam Rông - Sài Gòn" at bounding box center [219, 52] width 326 height 18
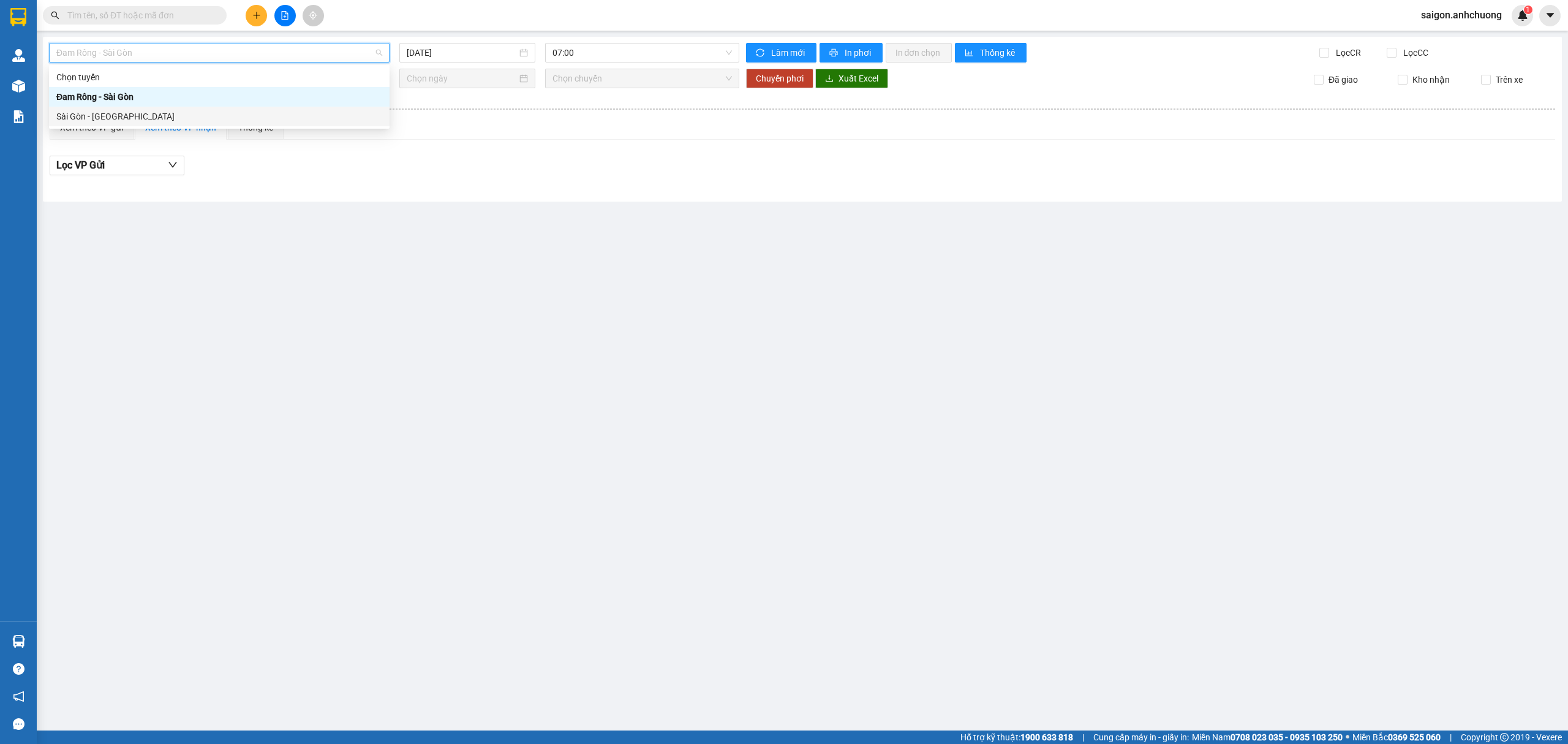
click at [150, 110] on div "Sài Gòn - [GEOGRAPHIC_DATA]" at bounding box center [219, 116] width 326 height 13
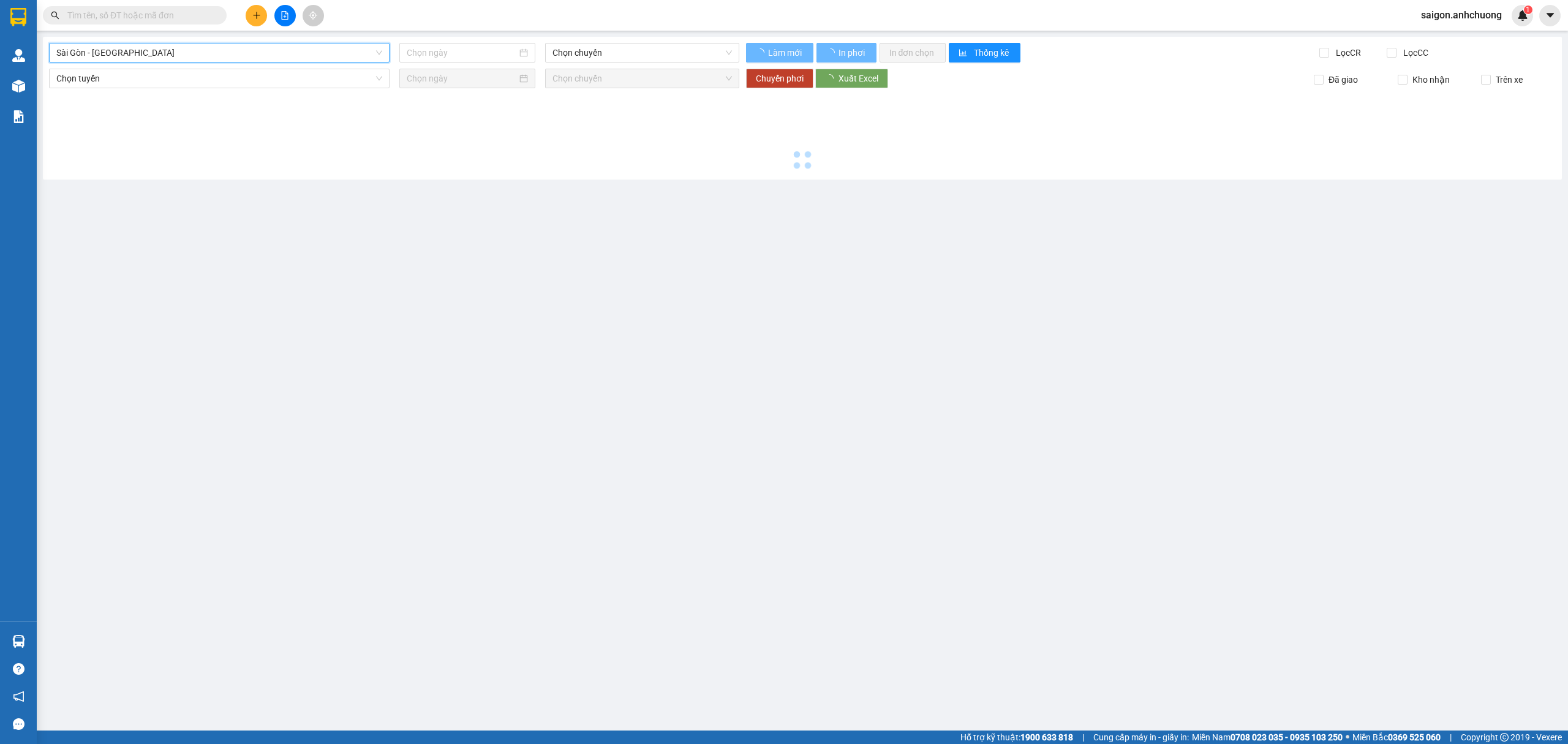
type input "[DATE]"
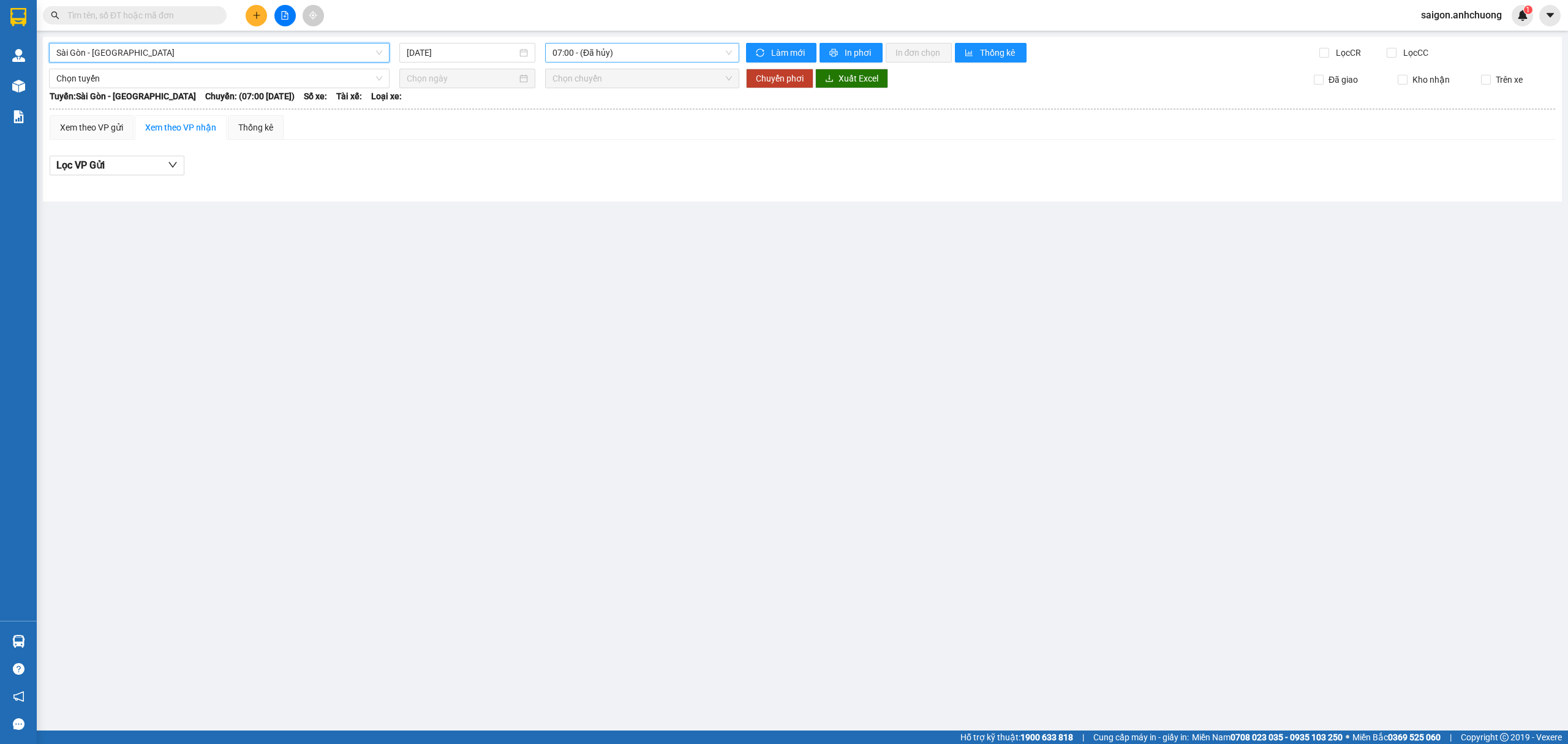
click at [682, 58] on span "07:00 - (Đã hủy)" at bounding box center [642, 52] width 180 height 18
click at [623, 108] on div "07:01 (TC) - 50H-29.456" at bounding box center [600, 116] width 110 height 20
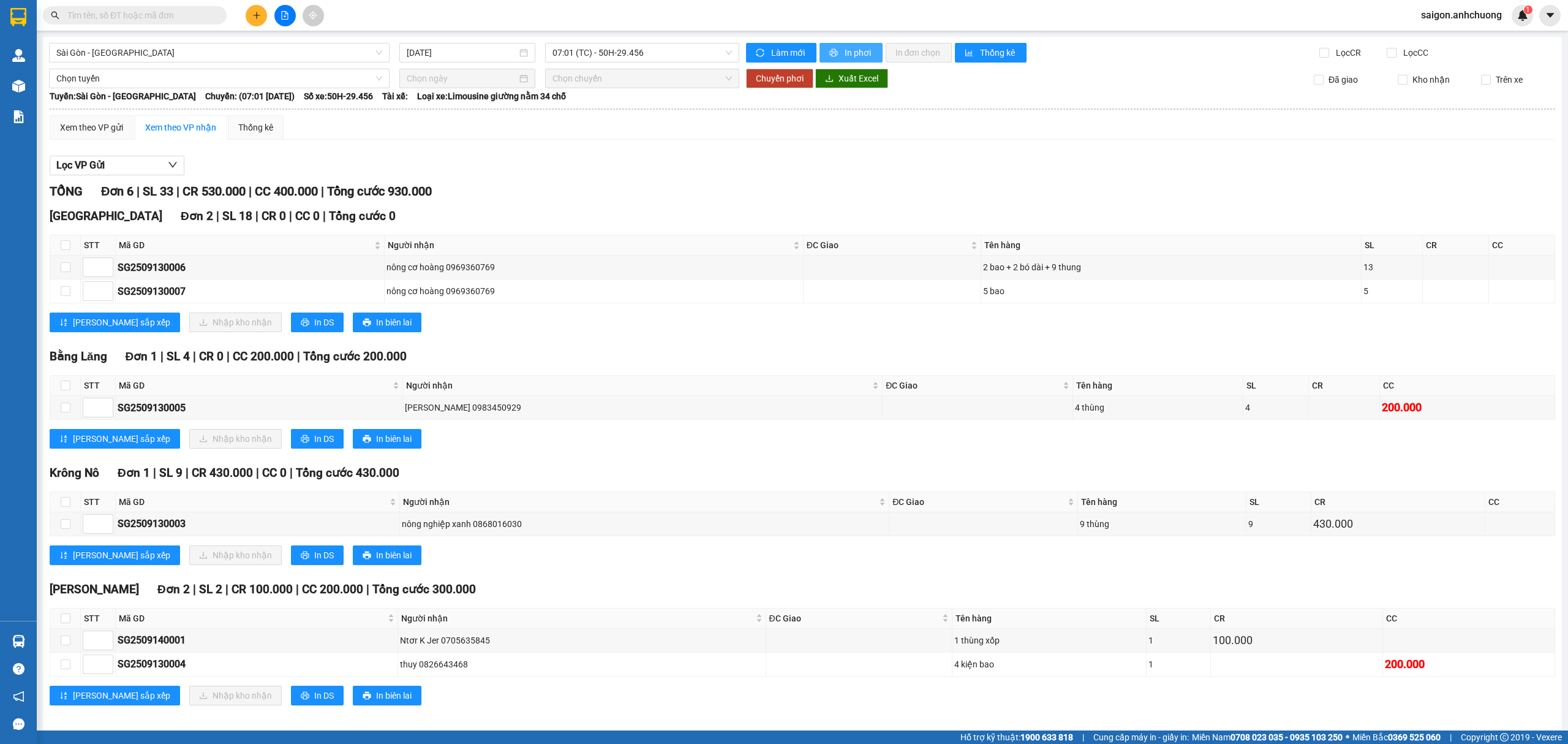
click at [861, 56] on span "In phơi" at bounding box center [859, 52] width 28 height 13
click at [252, 26] on div "Kết quả tìm kiếm ( 0 ) Bộ lọc Ngày tạo đơn gần nhất No Data saigon.anhchuong 1" at bounding box center [784, 15] width 1568 height 31
click at [250, 17] on button at bounding box center [256, 15] width 22 height 22
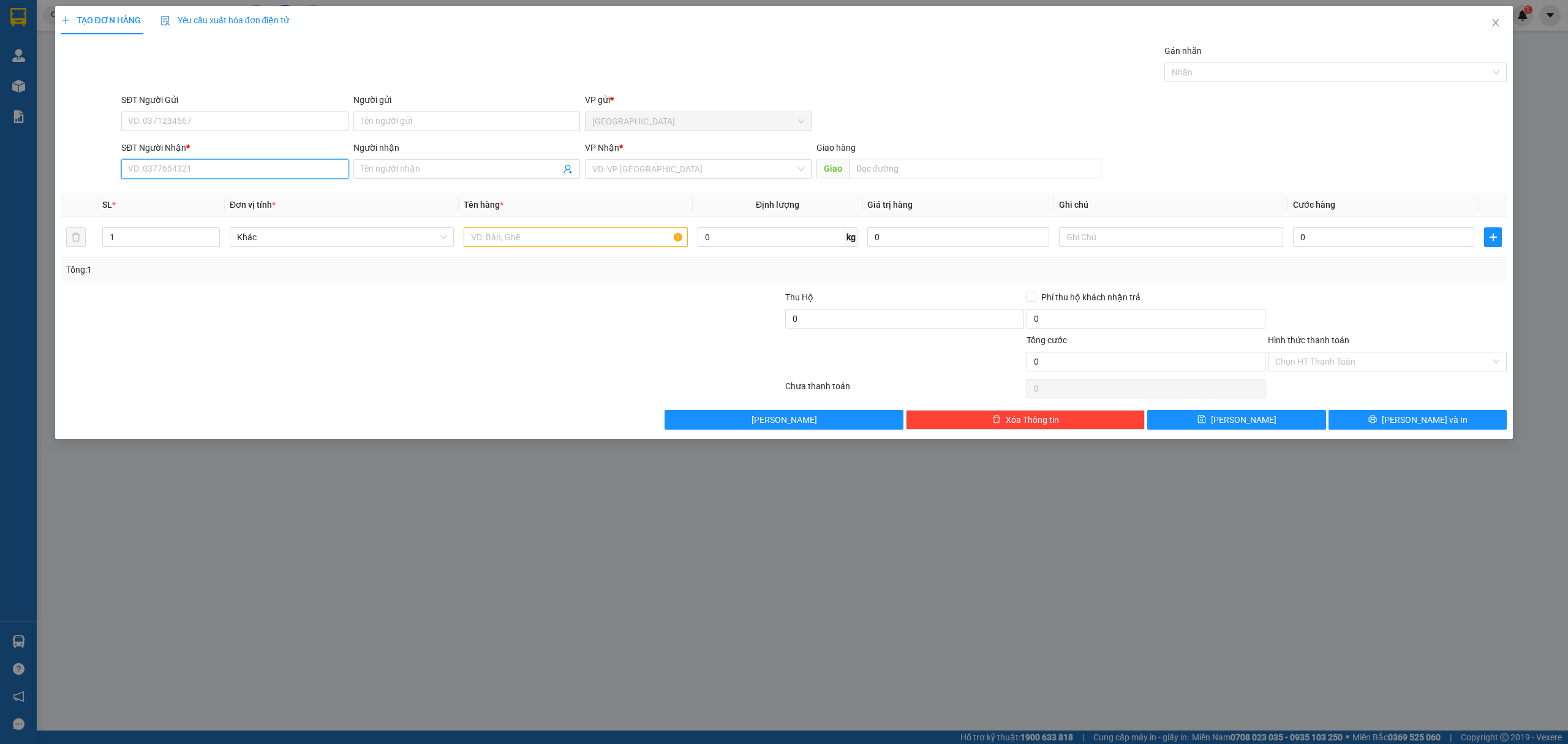
click at [253, 168] on input "SĐT Người Nhận *" at bounding box center [234, 169] width 226 height 20
click at [255, 175] on input "SĐT Người Nhận *" at bounding box center [234, 169] width 226 height 20
type input "0378512506"
click at [219, 189] on div "0378512506 - Diện" at bounding box center [235, 194] width 212 height 13
type input "Diện"
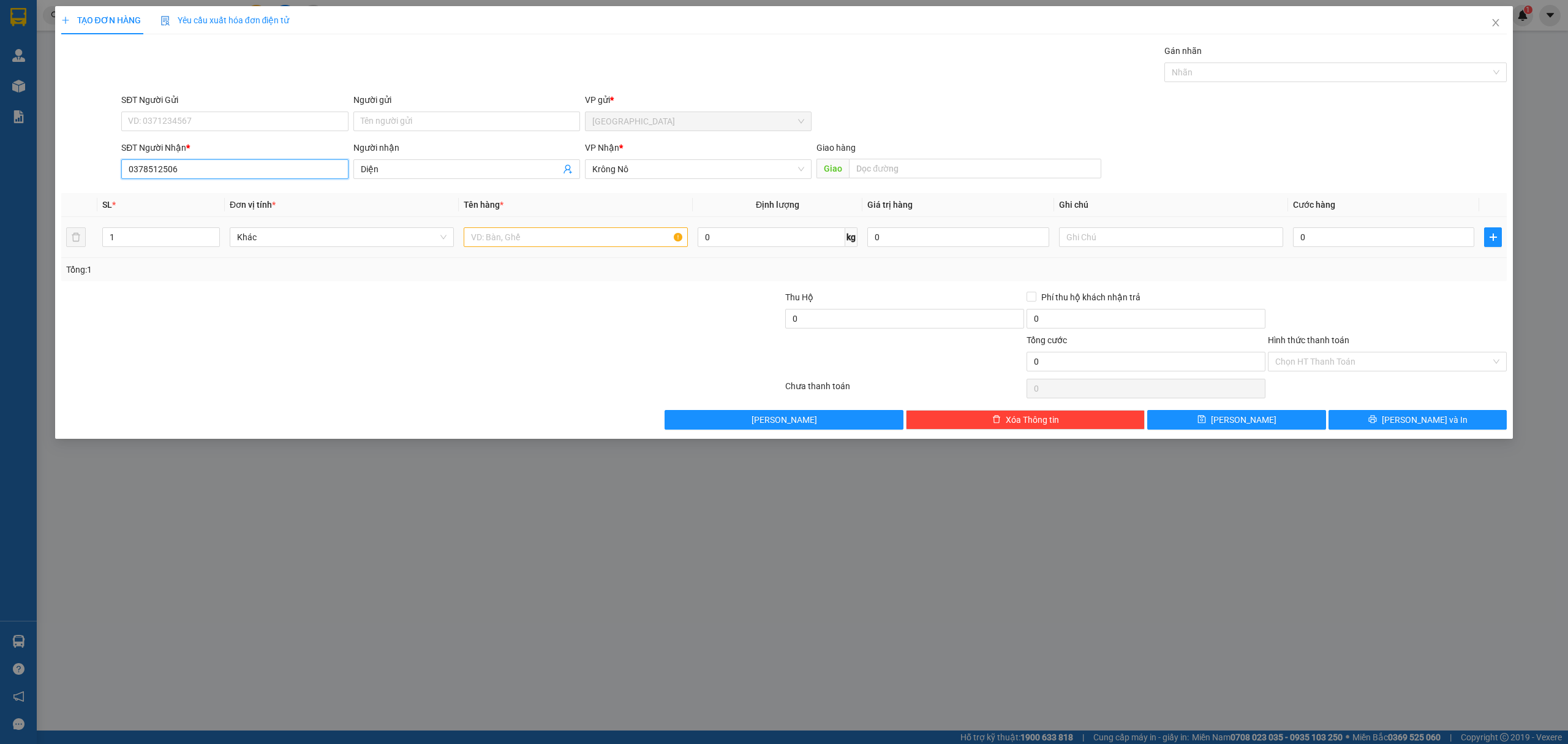
type input "0378512506"
click at [505, 243] on input "text" at bounding box center [576, 237] width 224 height 20
type input "1 ho so"
click at [1363, 235] on input "0" at bounding box center [1383, 237] width 181 height 20
type input "3"
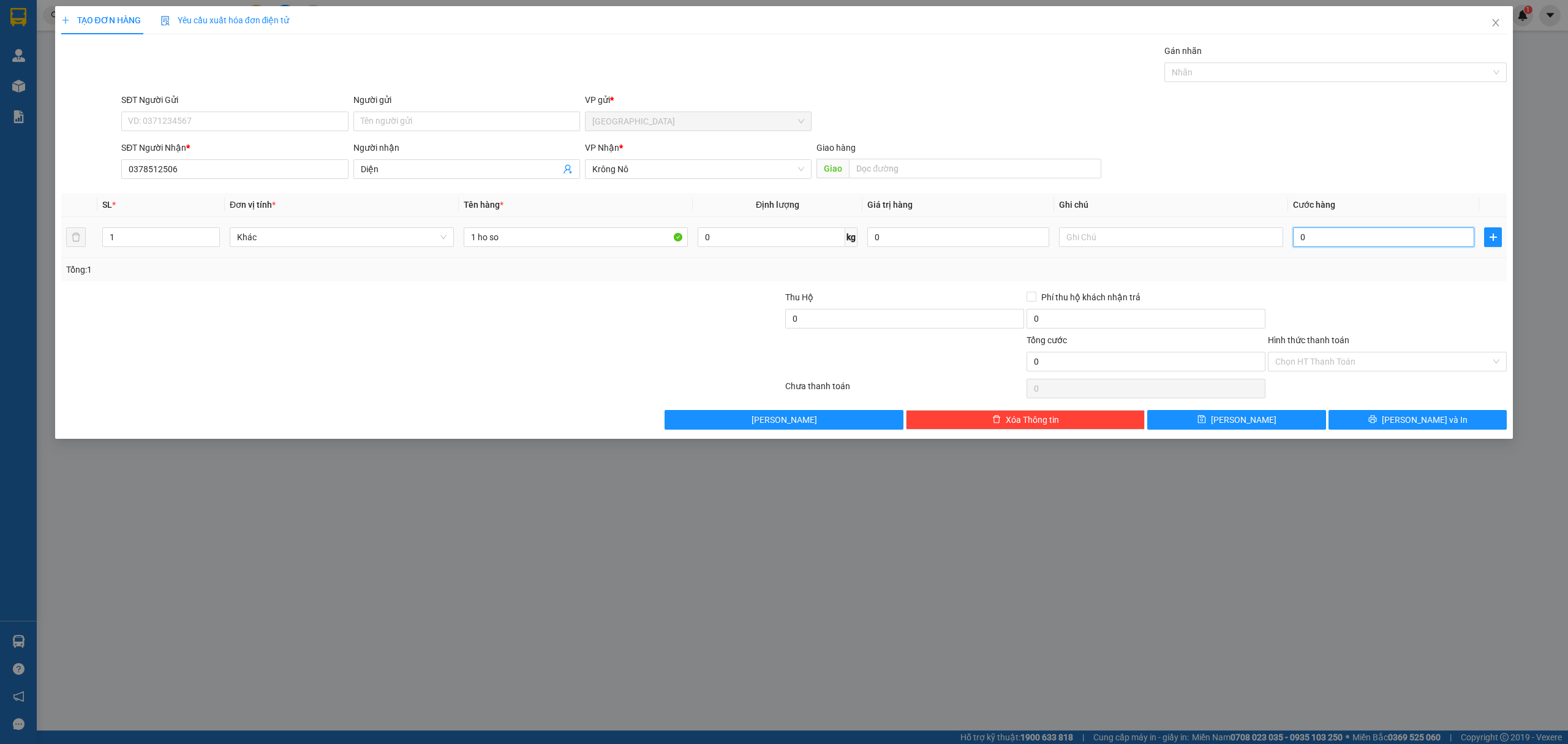
type input "3"
type input "30"
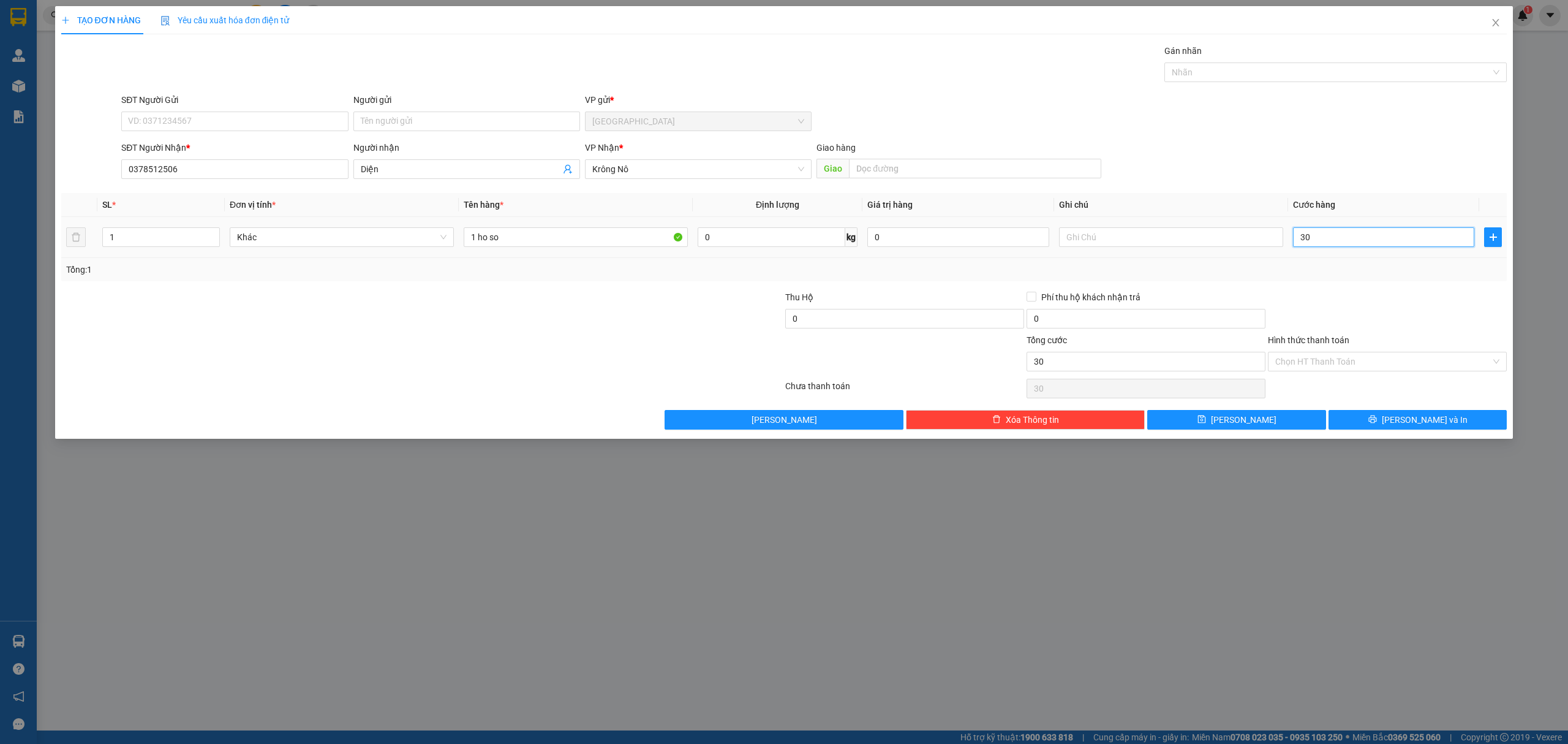
type input "300"
type input "3.000"
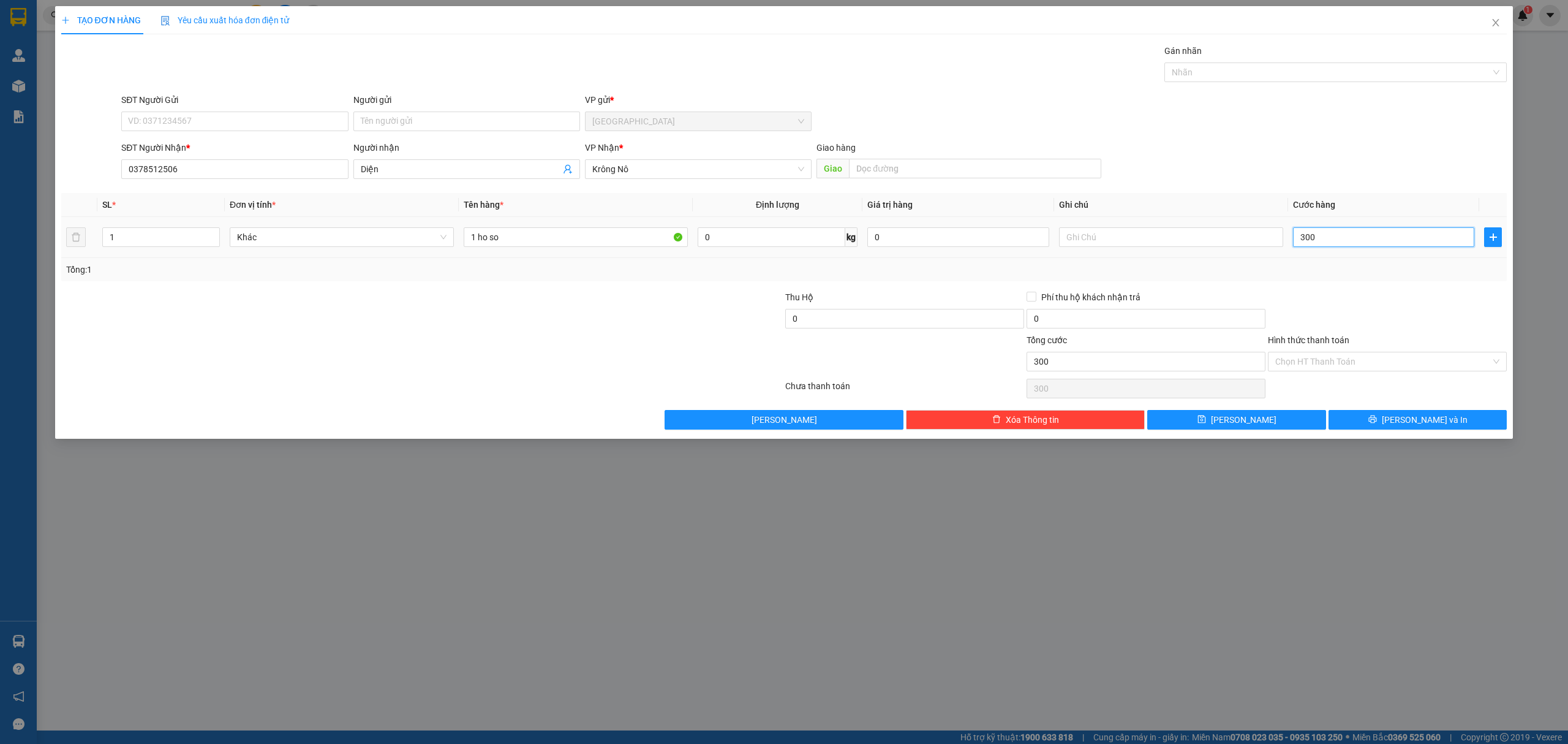
type input "3.000"
type input "30.000"
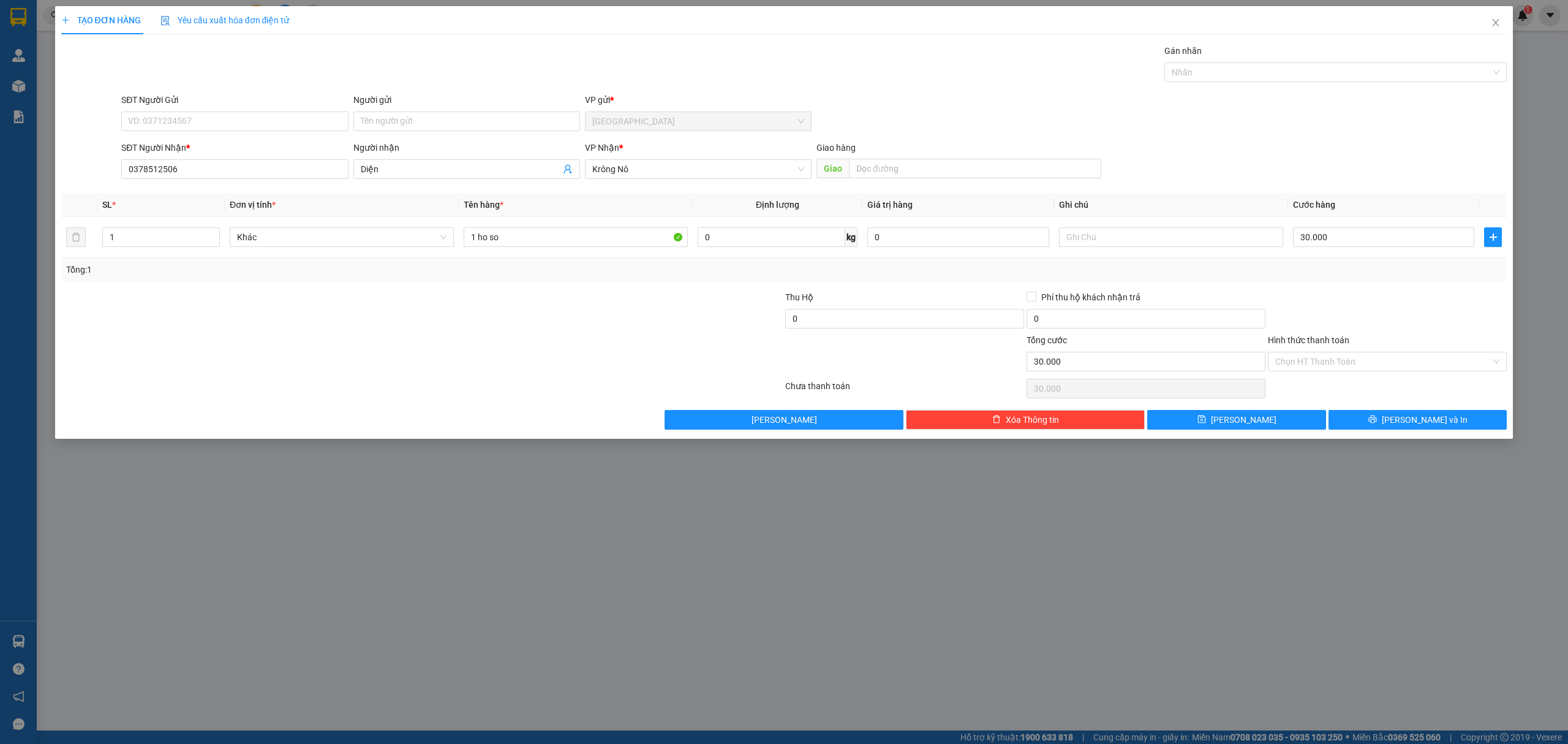
click at [1405, 410] on div "Transit Pickup Surcharge Ids Transit Deliver Surcharge Ids Transit Deliver Surc…" at bounding box center [784, 236] width 1446 height 385
click at [1478, 414] on button "[PERSON_NAME] và In" at bounding box center [1418, 419] width 179 height 20
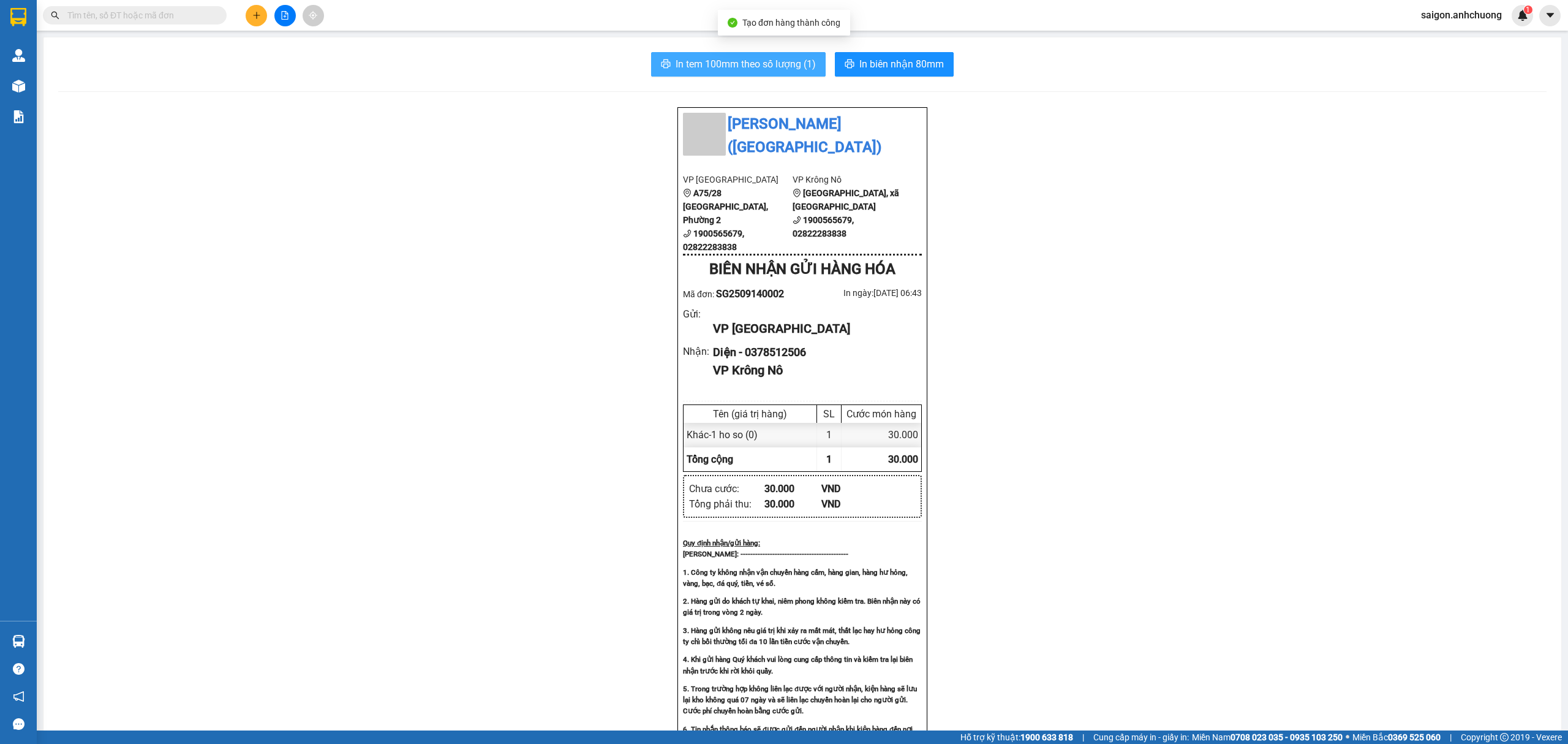
click at [762, 63] on span "In tem 100mm theo số lượng (1)" at bounding box center [745, 64] width 140 height 15
click at [199, 23] on span at bounding box center [135, 15] width 184 height 18
click at [199, 10] on input "text" at bounding box center [140, 15] width 145 height 13
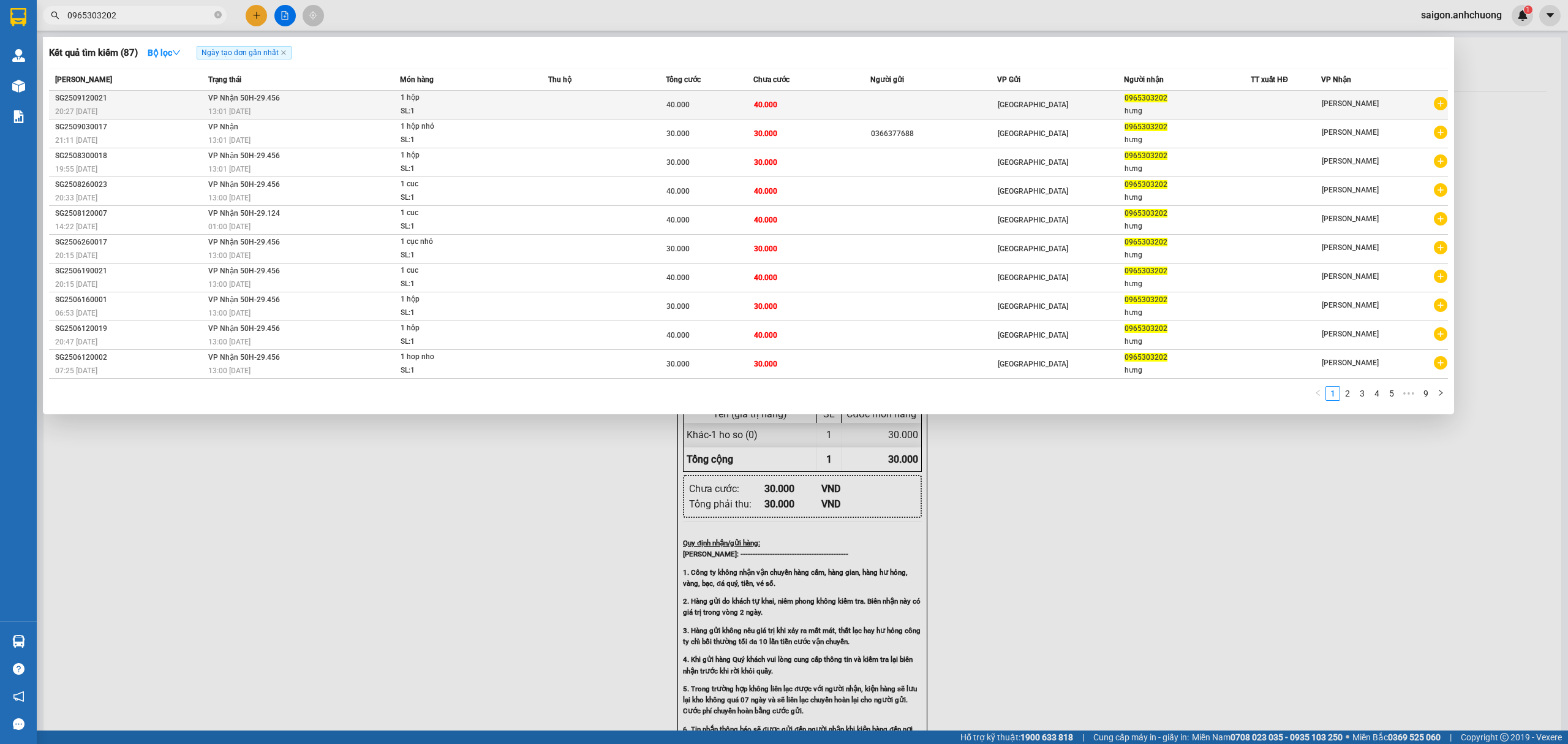
type input "0965303202"
click at [201, 105] on div "20:27 [DATE]" at bounding box center [130, 111] width 150 height 13
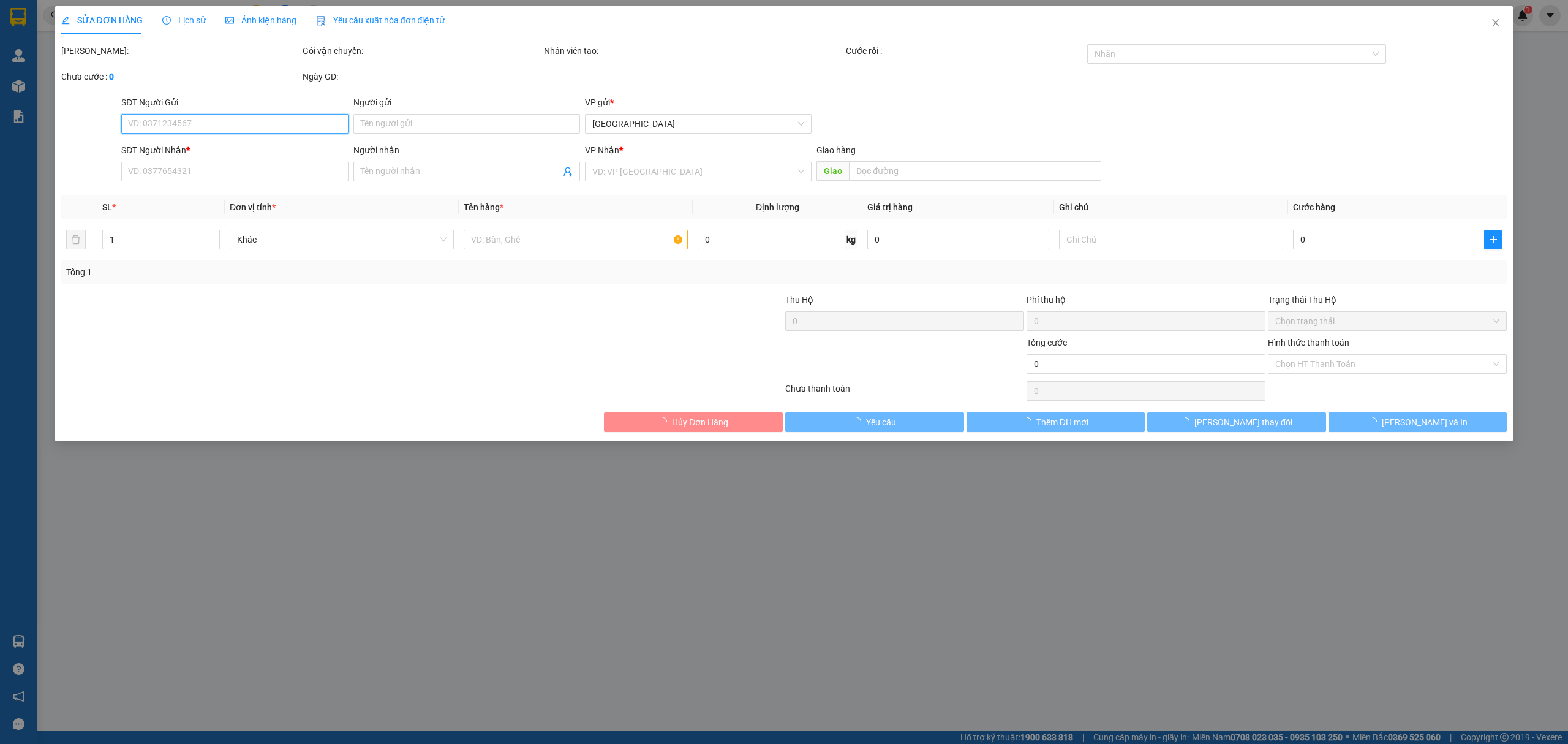
type input "0965303202"
type input "hưng"
type input "40.000"
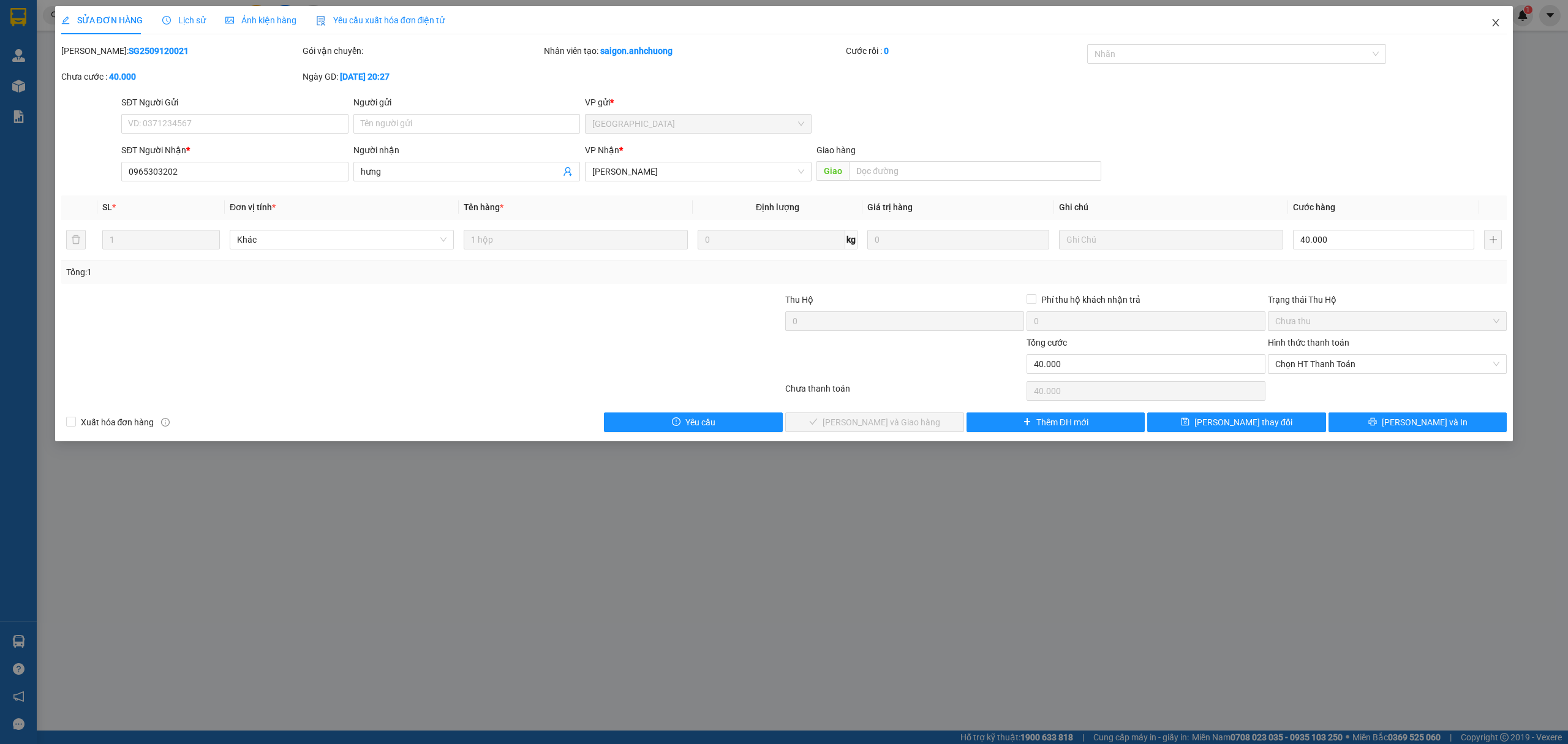
click at [1495, 17] on span "Close" at bounding box center [1495, 23] width 34 height 34
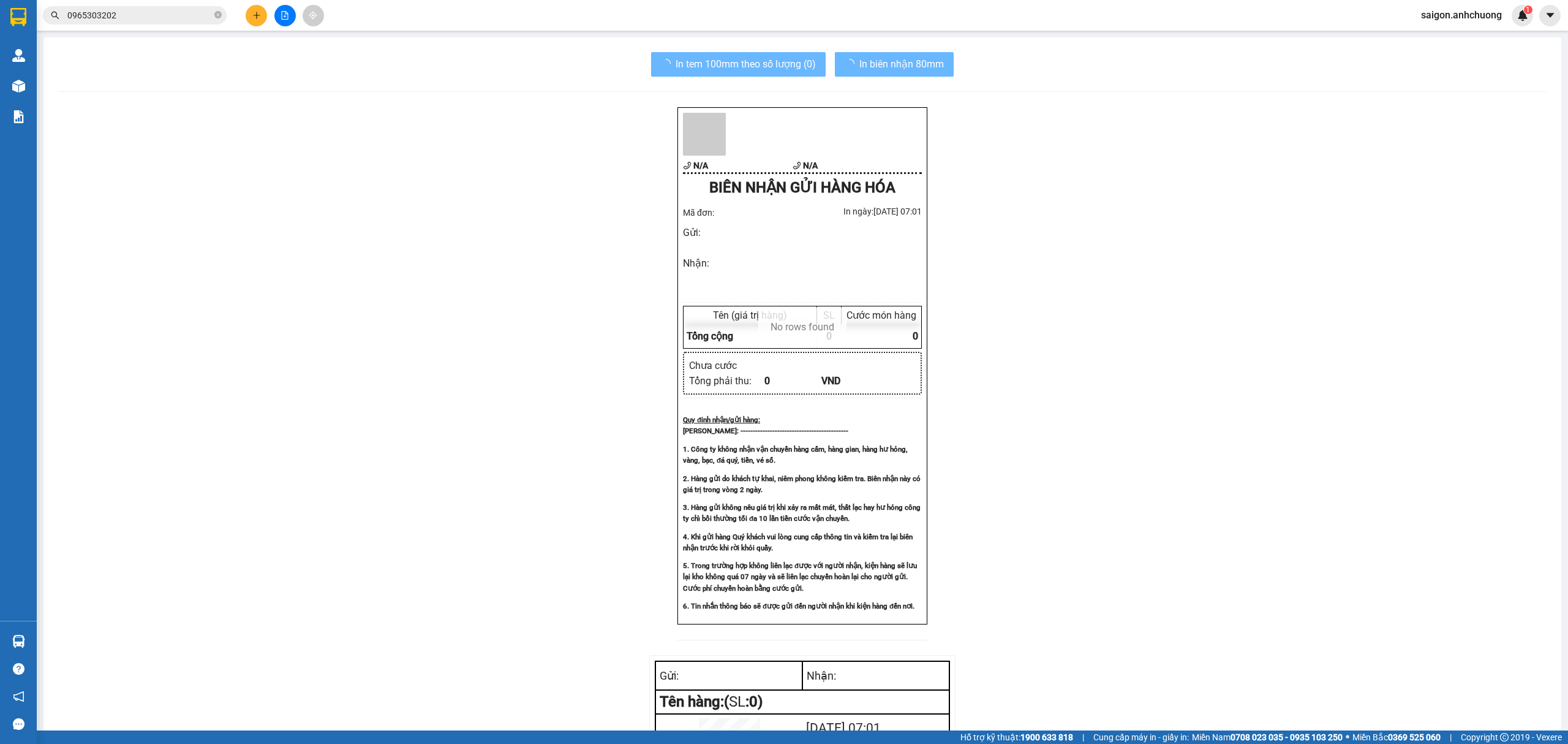
click at [197, 11] on input "0965303202" at bounding box center [140, 15] width 145 height 13
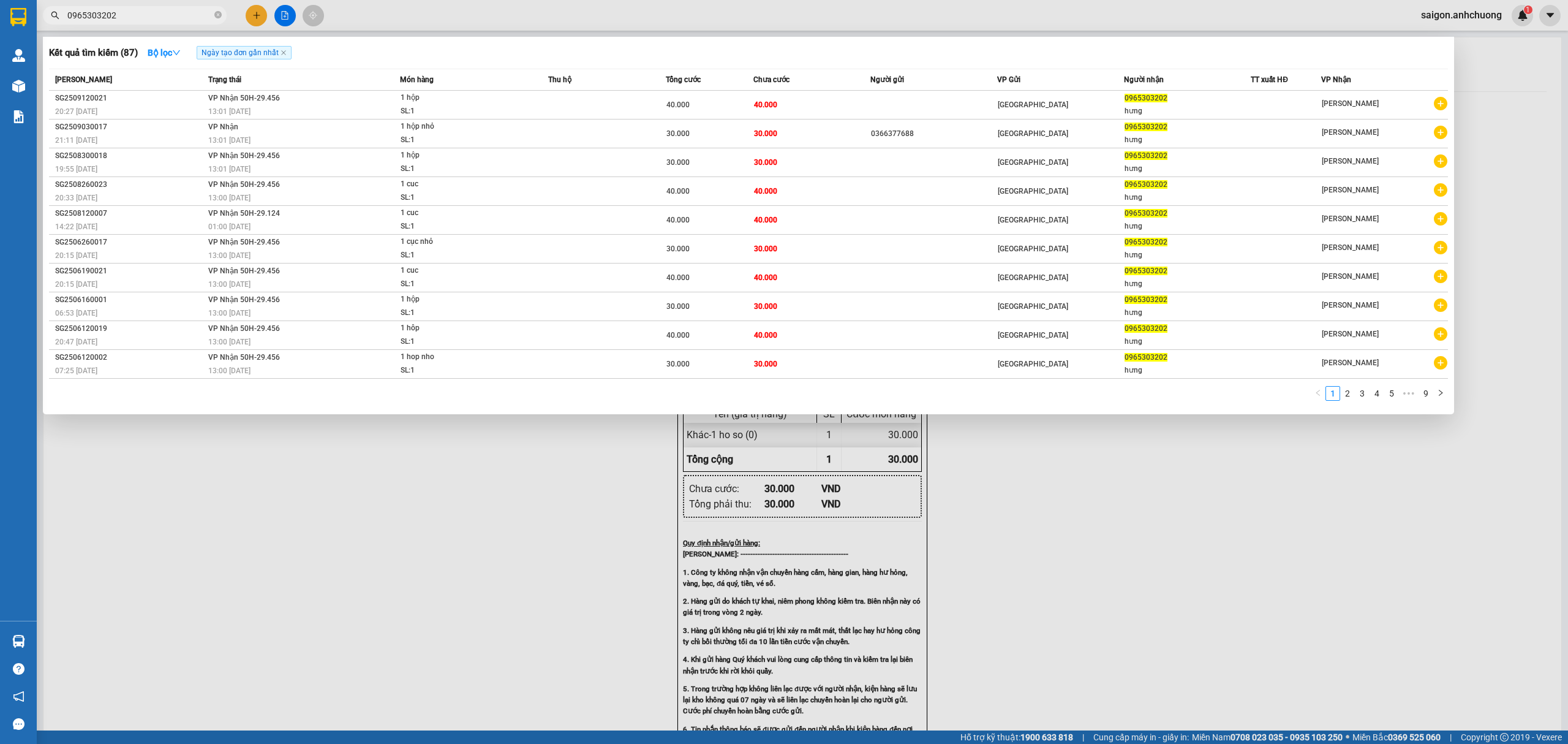
click at [456, 464] on div at bounding box center [784, 372] width 1568 height 744
